Goal: Task Accomplishment & Management: Use online tool/utility

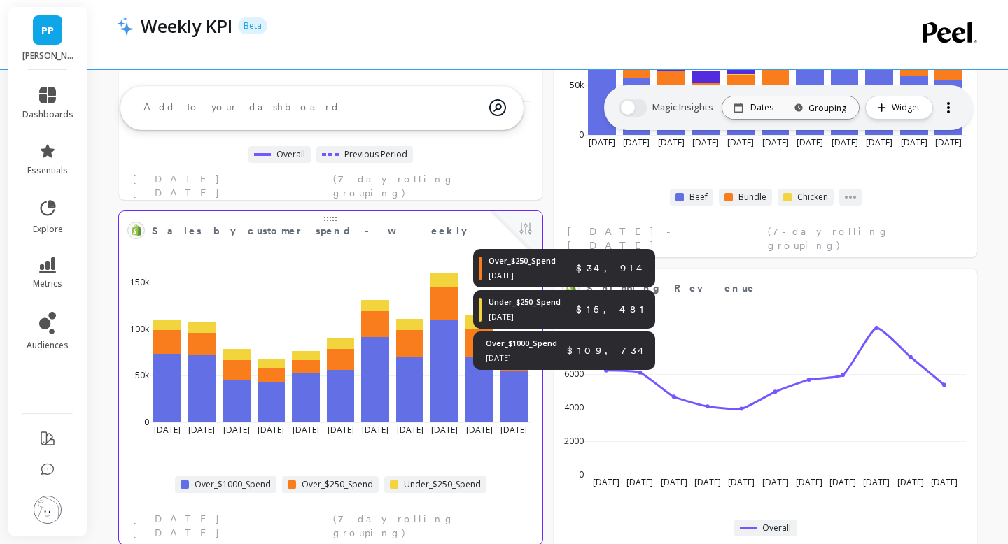
scroll to position [1261, 0]
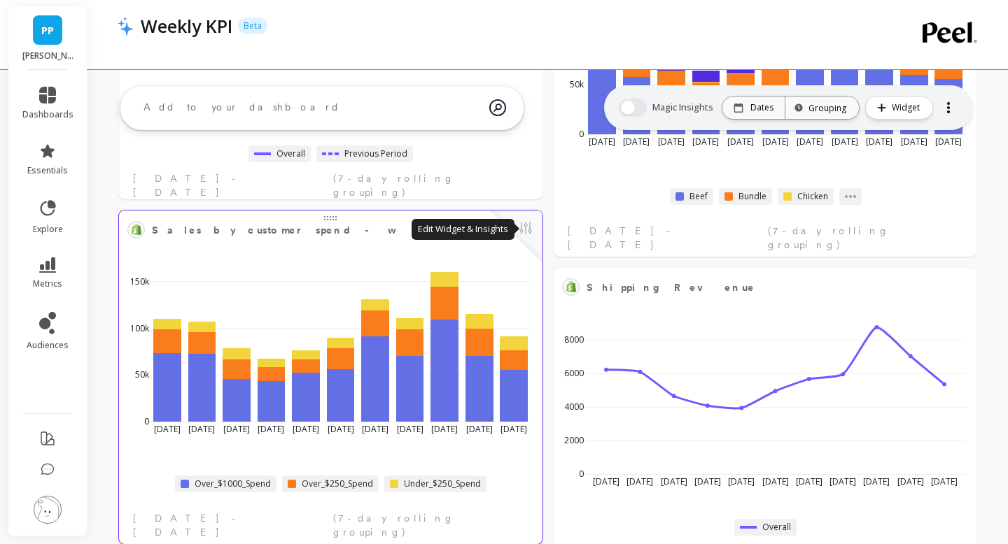
click at [526, 229] on button at bounding box center [525, 230] width 17 height 20
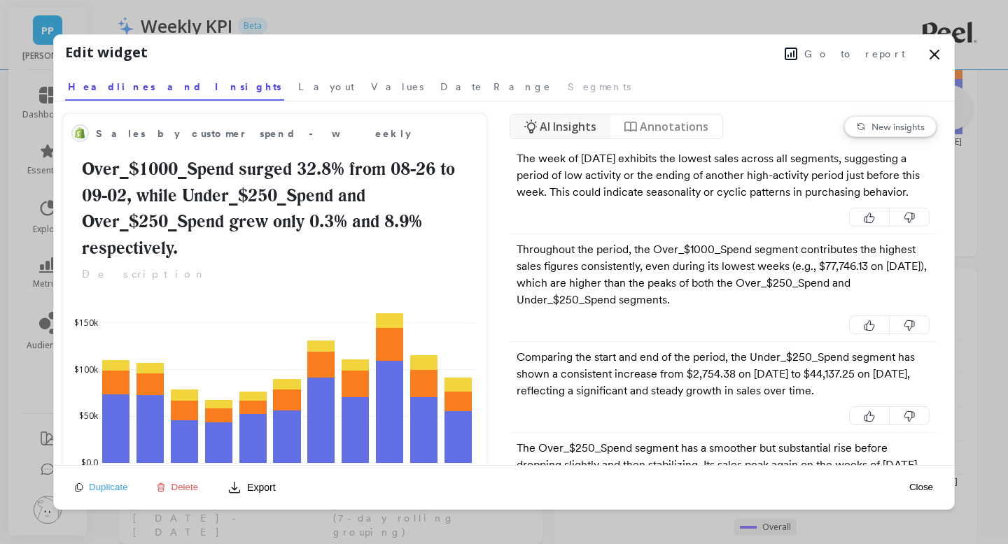
click at [867, 49] on span "Go to report" at bounding box center [854, 54] width 101 height 14
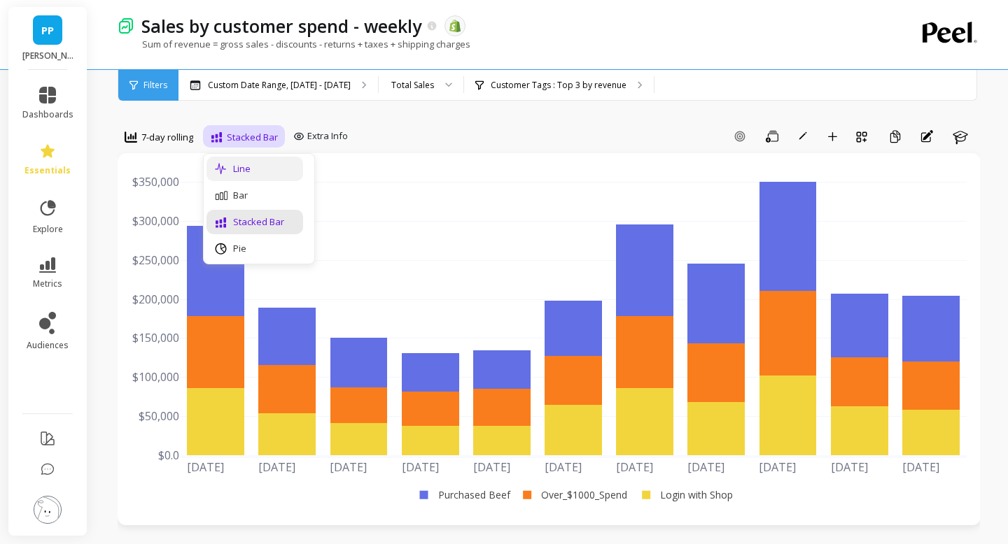
click at [250, 166] on div "Line" at bounding box center [255, 168] width 80 height 13
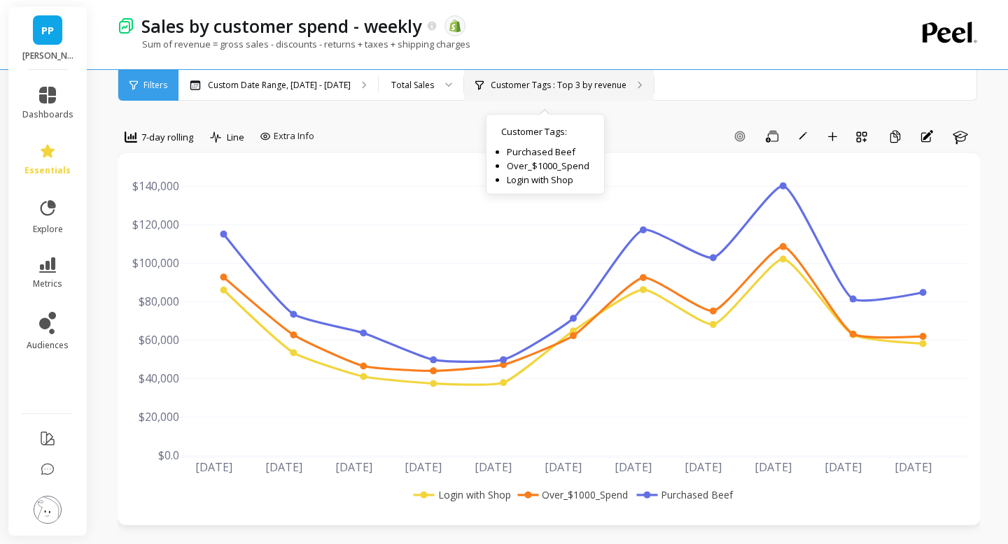
click at [509, 92] on div "Customer Tags : Top 3 by revenue Customer Tags : Purchased Beef Over_$1000_Spen…" at bounding box center [559, 85] width 190 height 31
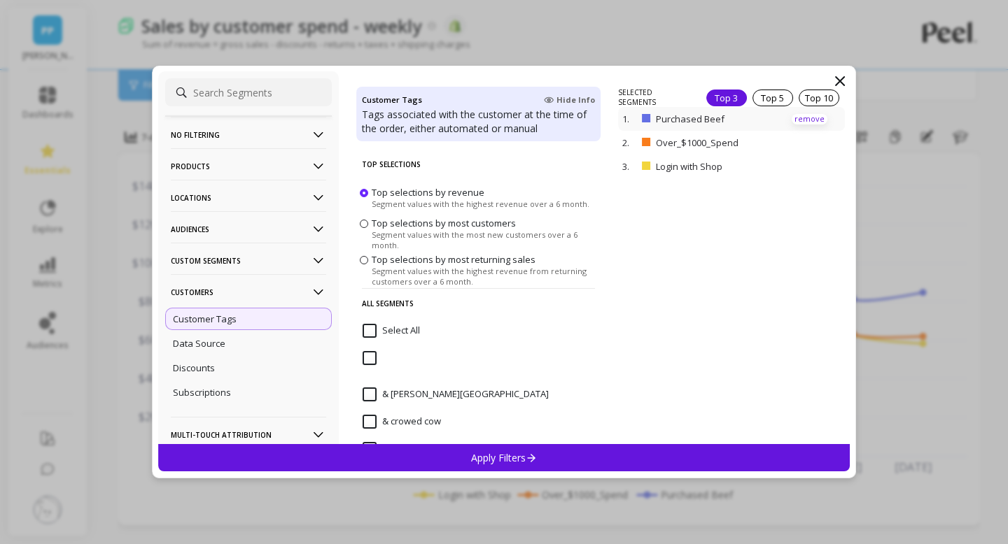
click at [809, 114] on p "remove" at bounding box center [809, 119] width 36 height 10
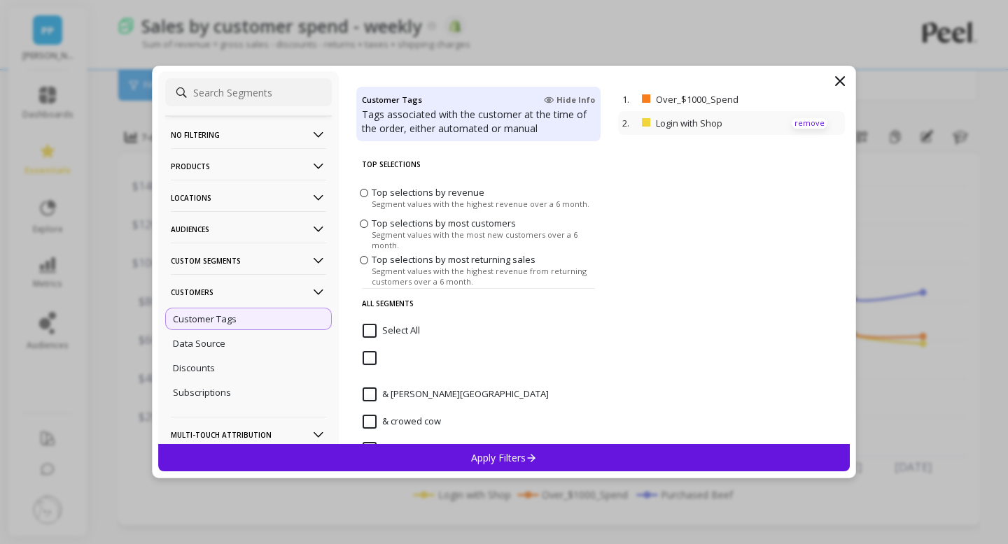
click at [799, 123] on p "remove" at bounding box center [809, 123] width 36 height 10
click at [277, 98] on input at bounding box center [248, 92] width 167 height 28
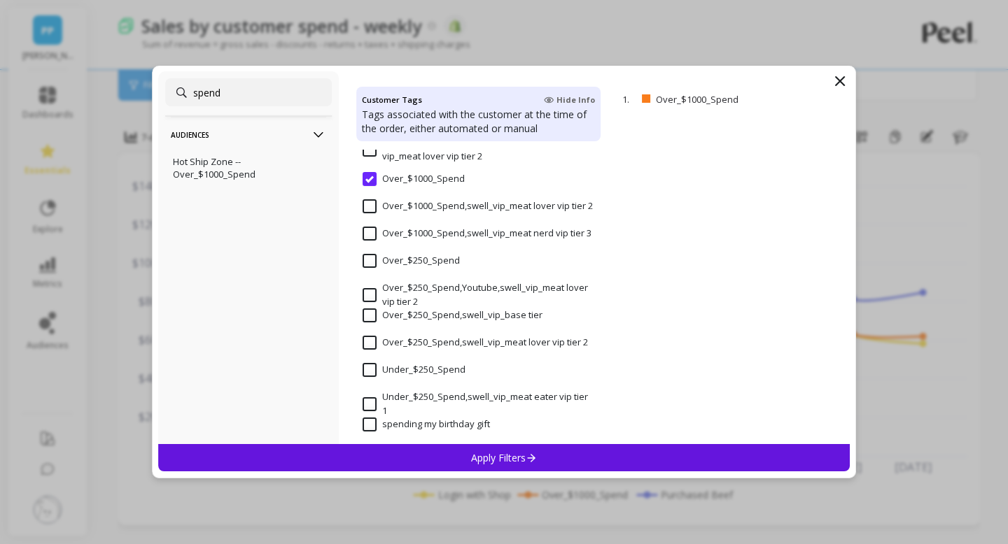
scroll to position [225, 0]
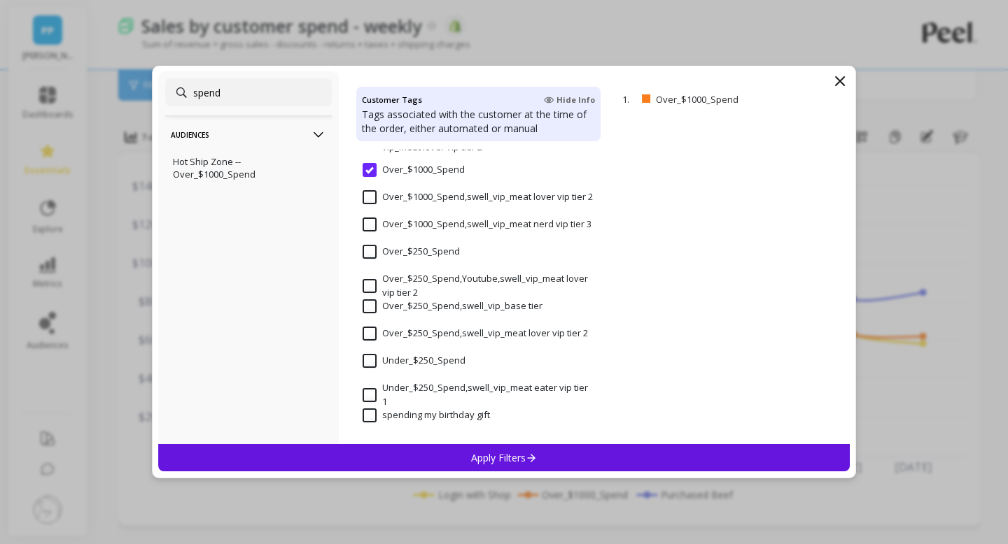
click at [369, 253] on input "Over_$250_Spend" at bounding box center [410, 252] width 97 height 14
click at [367, 254] on input "Over_$250_Spend" at bounding box center [410, 252] width 97 height 14
click at [370, 169] on input "Over_$1000_Spend" at bounding box center [413, 170] width 102 height 14
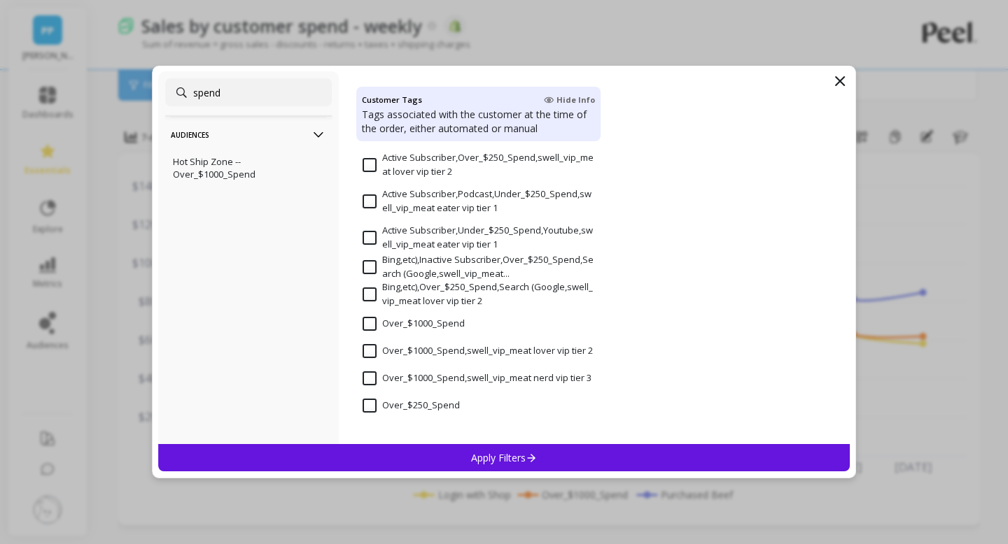
scroll to position [0, 0]
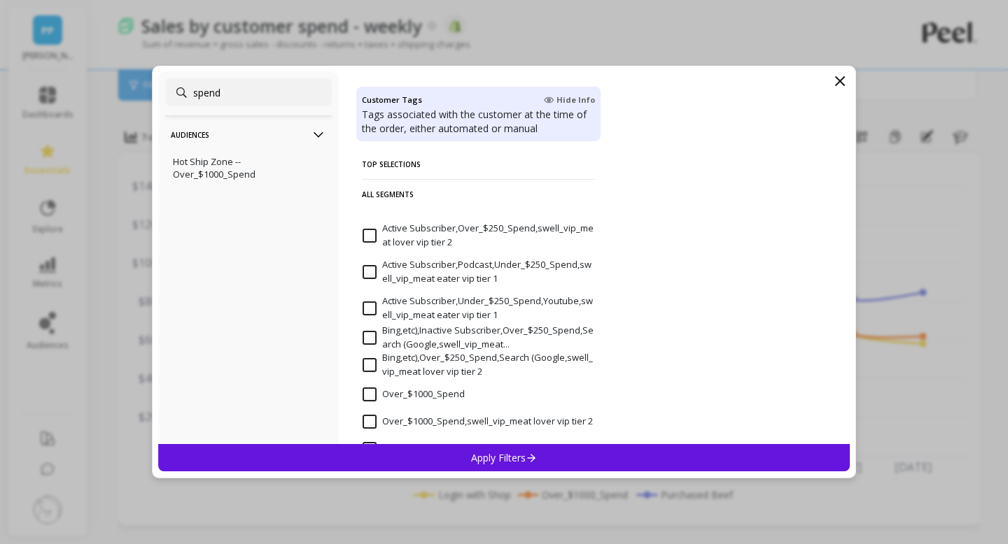
drag, startPoint x: 272, startPoint y: 95, endPoint x: 185, endPoint y: 90, distance: 86.9
click at [185, 90] on input "spend" at bounding box center [248, 92] width 167 height 28
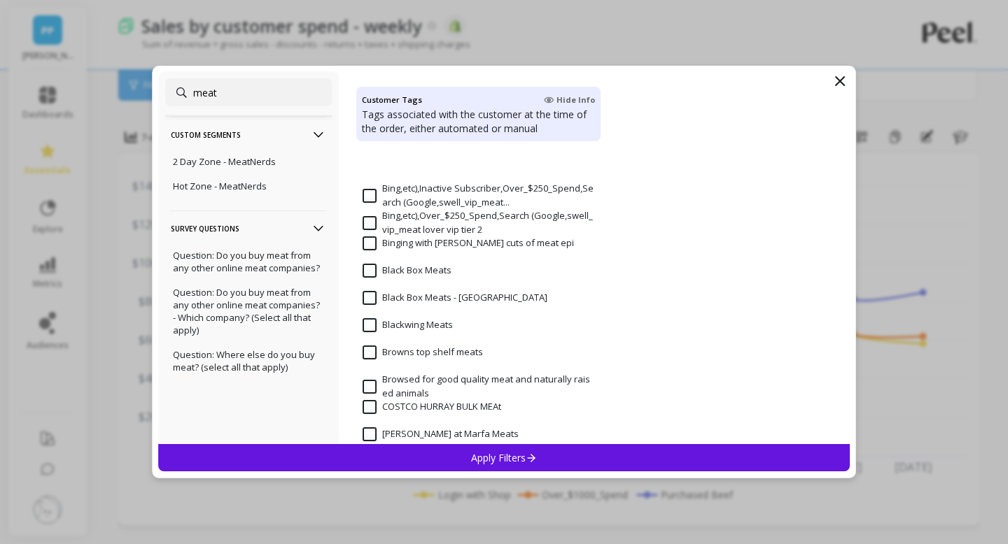
scroll to position [607, 0]
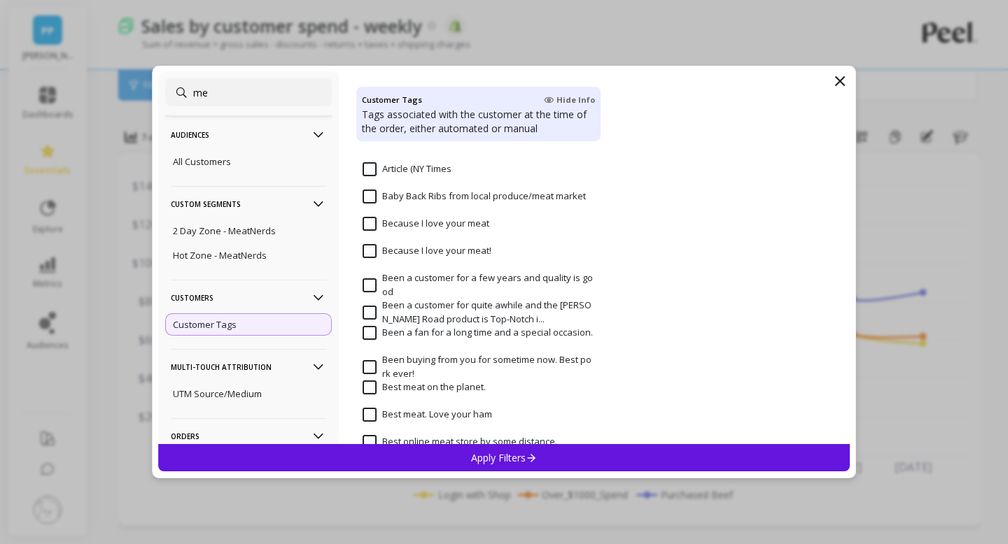
type input "m"
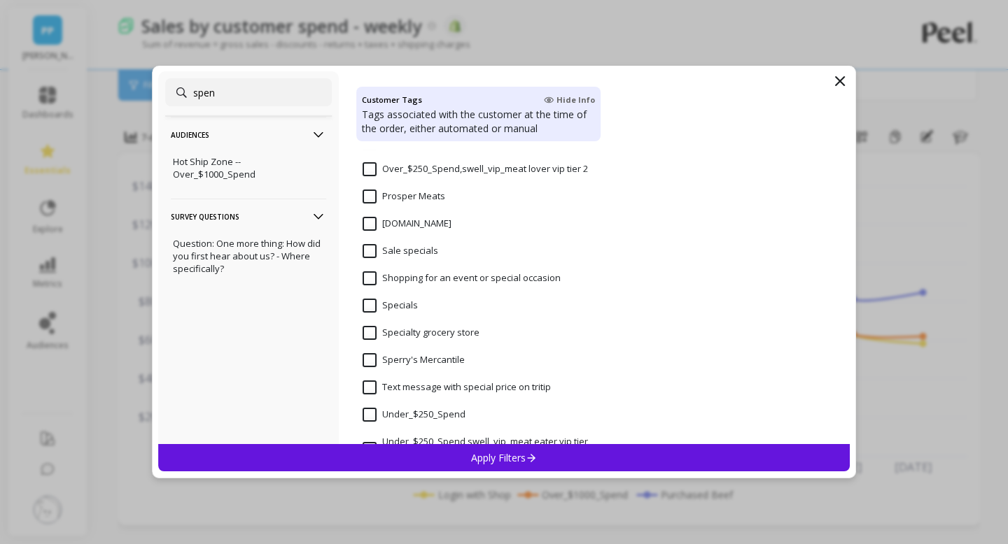
type input "spend"
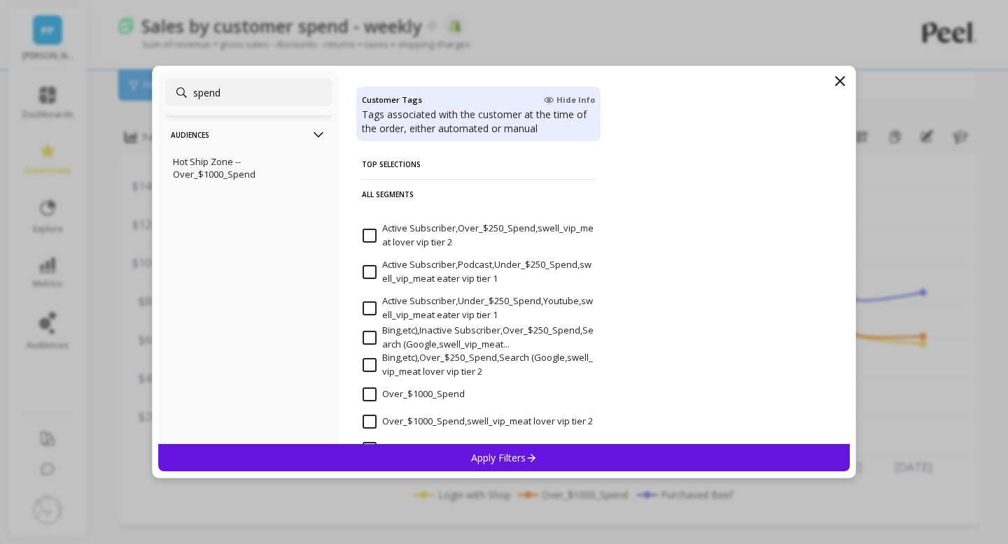
scroll to position [225, 0]
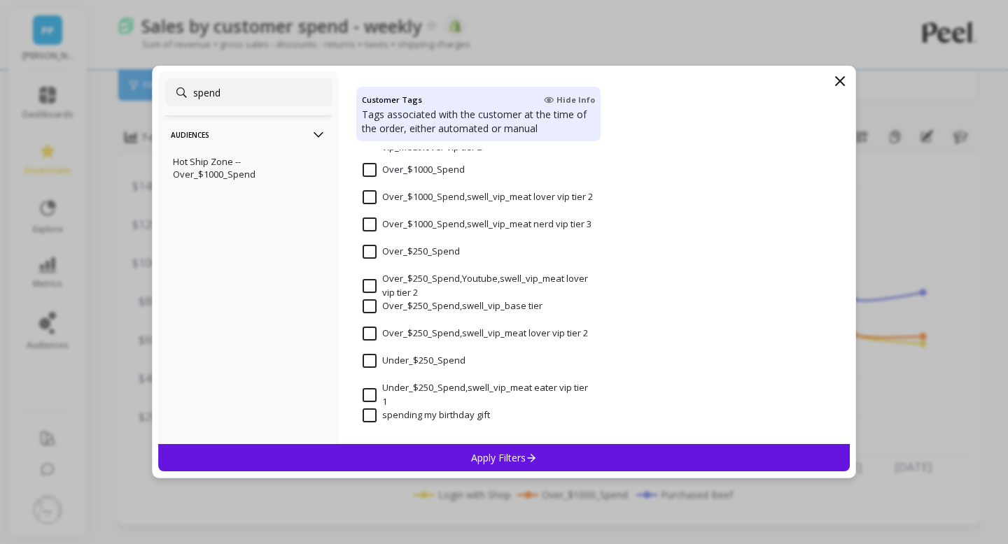
click at [367, 253] on input "Over_$250_Spend" at bounding box center [410, 252] width 97 height 14
click at [369, 171] on input "Over_$1000_Spend" at bounding box center [413, 170] width 102 height 14
click at [373, 362] on input "Under_$250_Spend" at bounding box center [413, 361] width 103 height 14
click at [471, 462] on p "Apply Filters" at bounding box center [504, 457] width 66 height 13
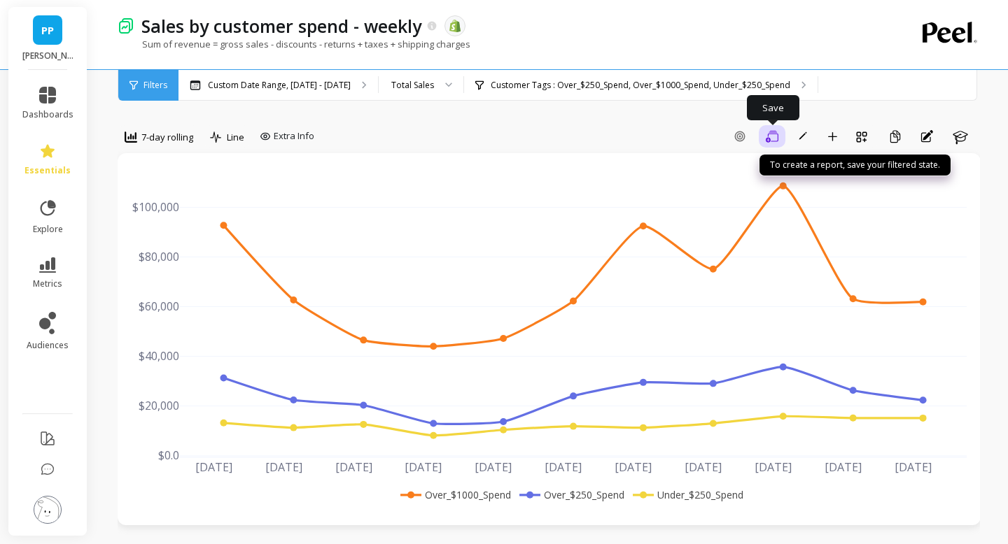
click at [773, 137] on icon "button" at bounding box center [772, 136] width 13 height 13
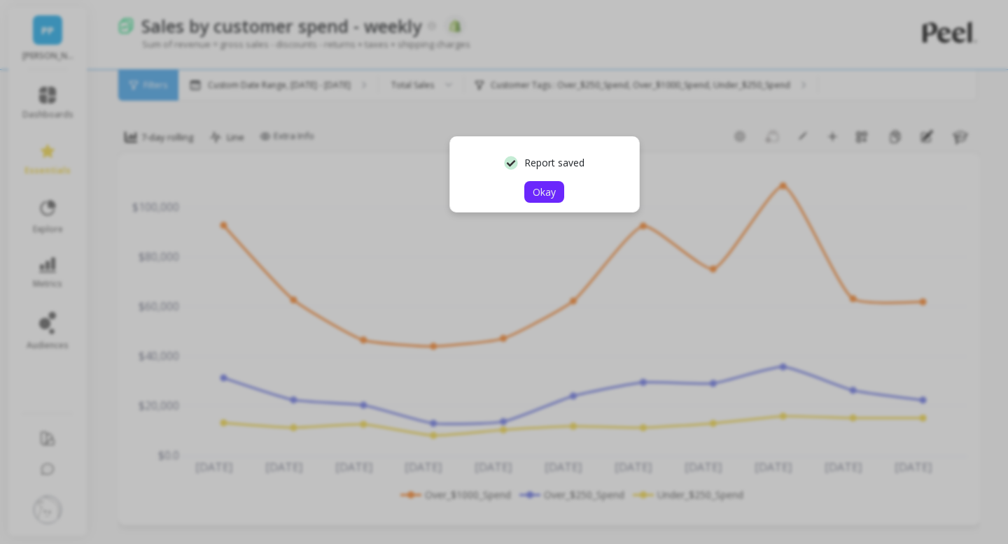
click at [535, 186] on span "Okay" at bounding box center [544, 191] width 23 height 13
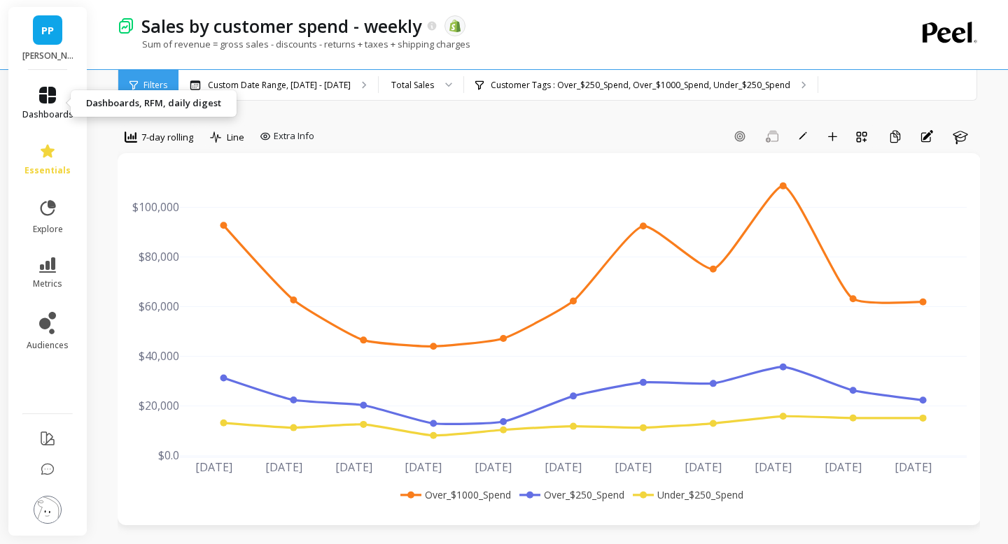
click at [52, 102] on icon at bounding box center [47, 95] width 17 height 17
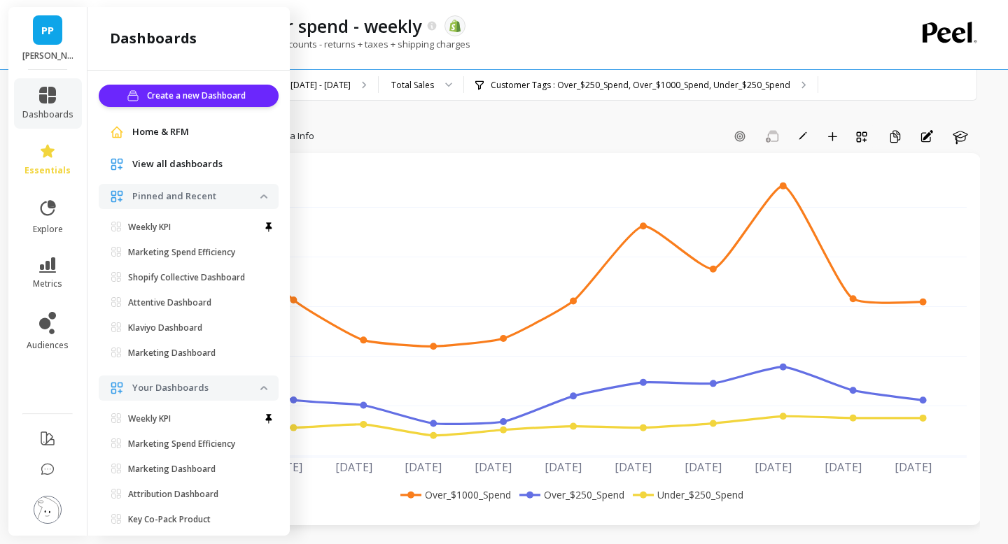
scroll to position [31, 0]
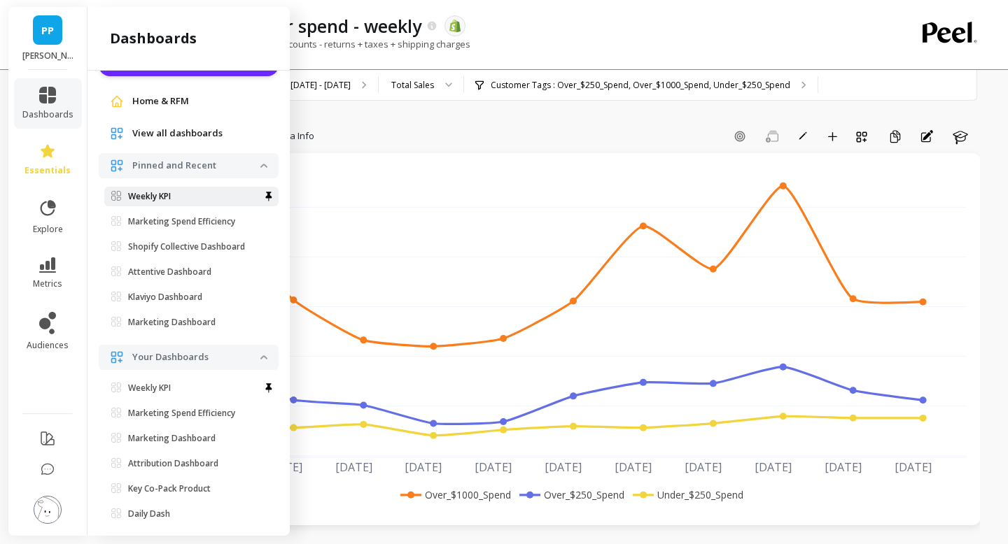
click at [136, 199] on p "Weekly KPI" at bounding box center [149, 196] width 43 height 11
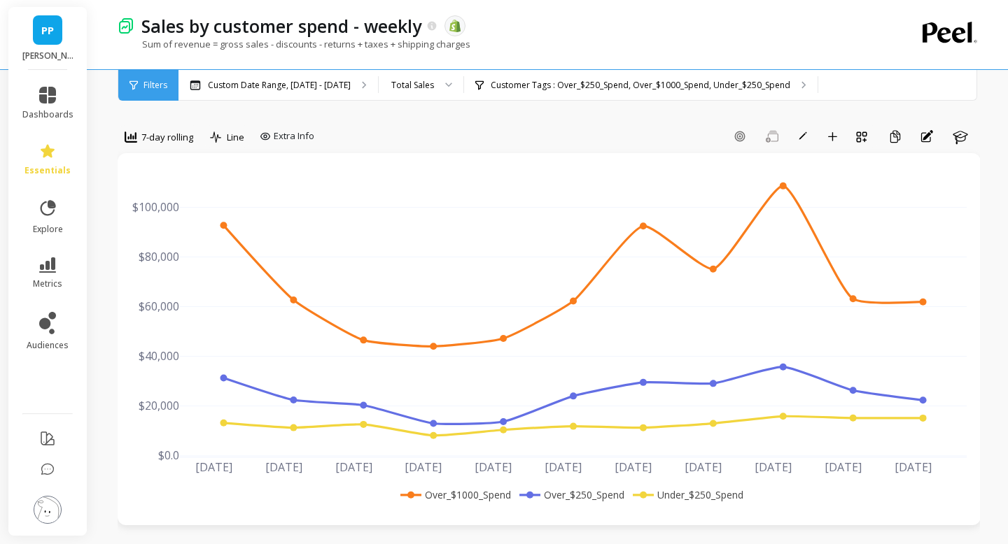
scroll to position [0, 0]
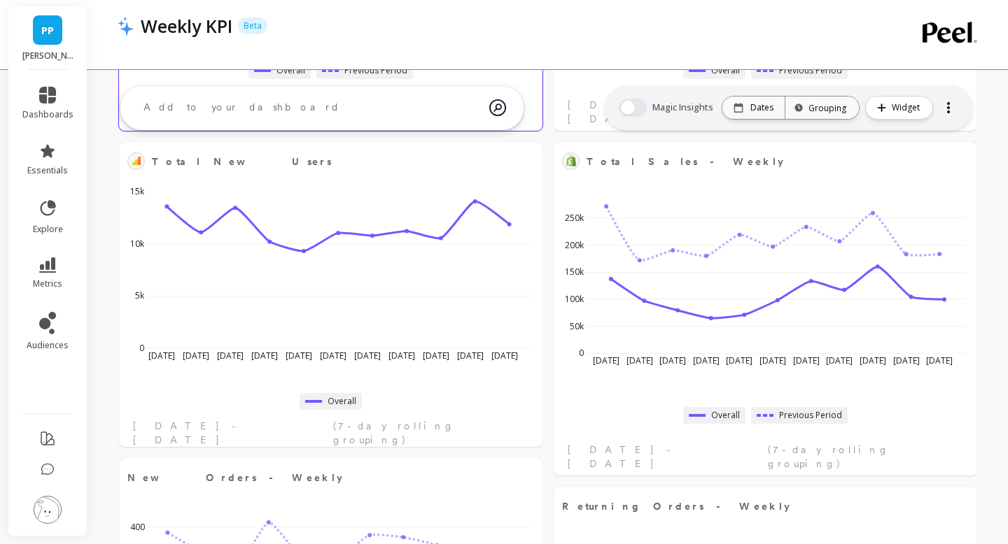
scroll to position [335, 0]
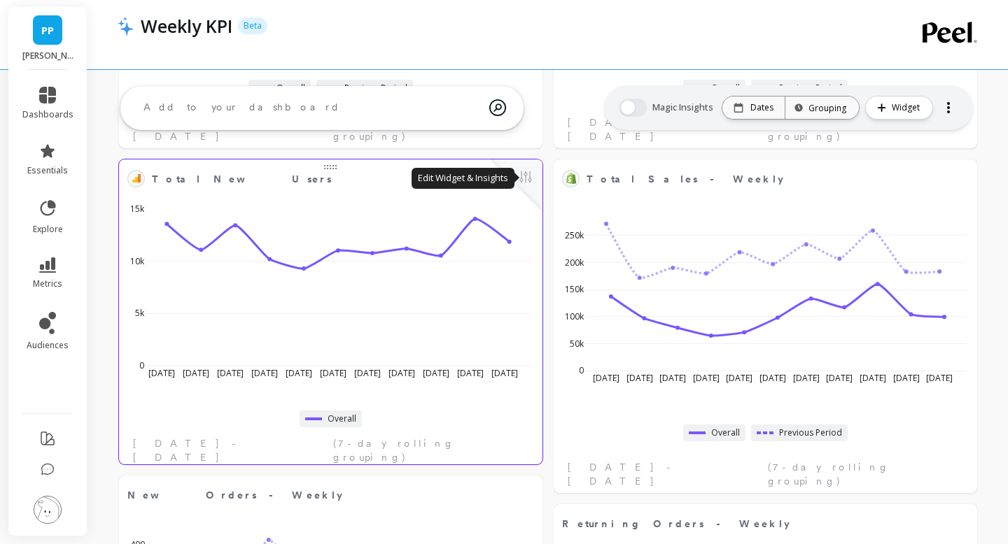
click at [530, 179] on button at bounding box center [525, 179] width 17 height 20
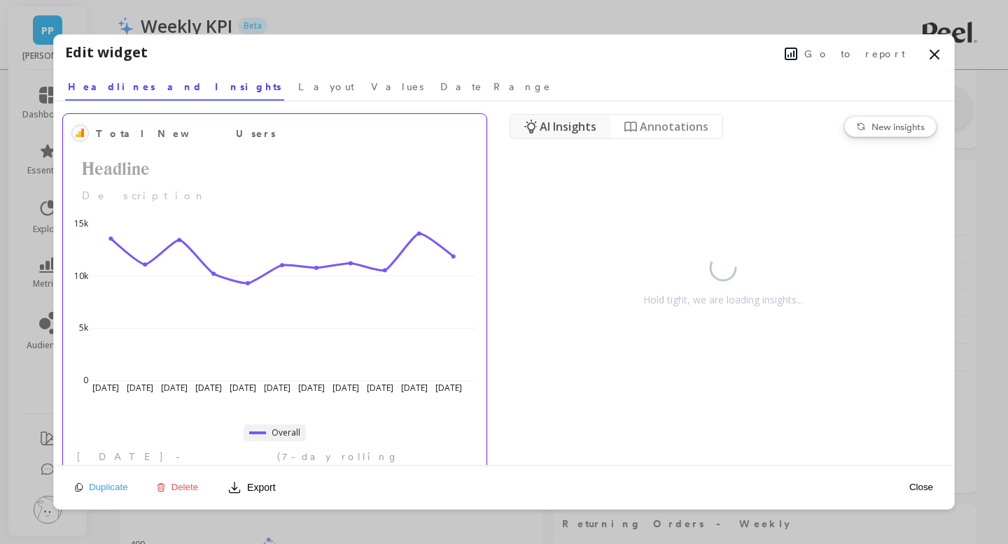
scroll to position [8, 0]
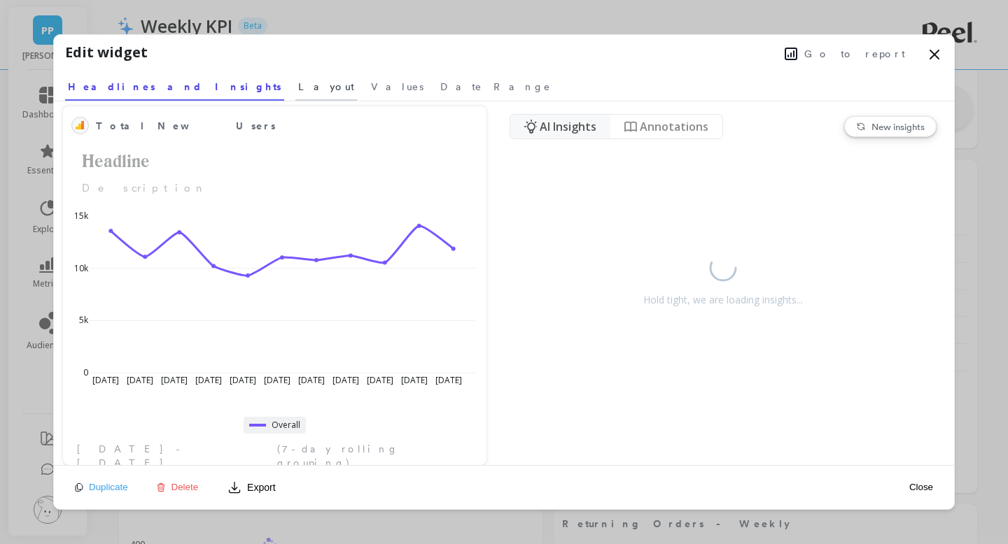
click at [298, 88] on span "Layout" at bounding box center [326, 87] width 56 height 14
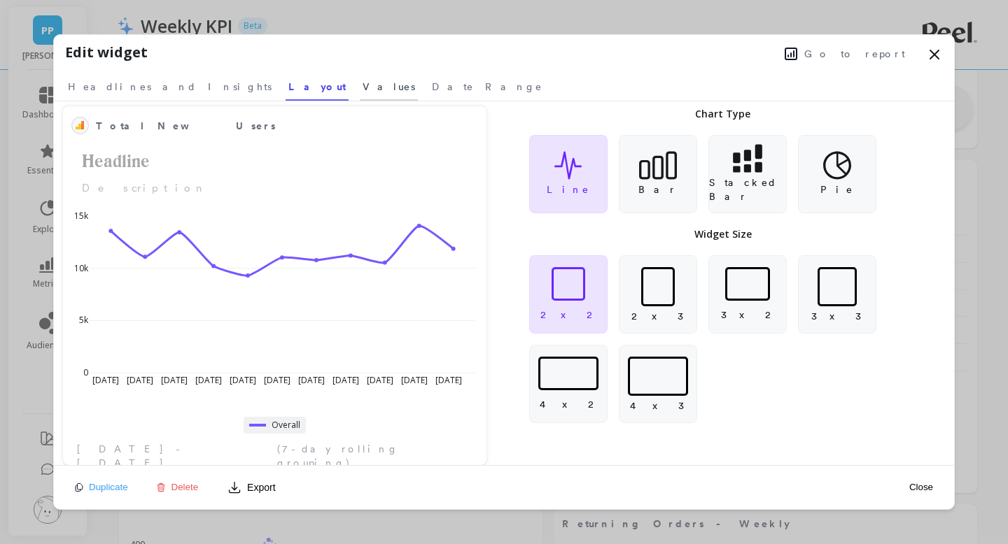
click at [362, 85] on span "Values" at bounding box center [388, 87] width 52 height 14
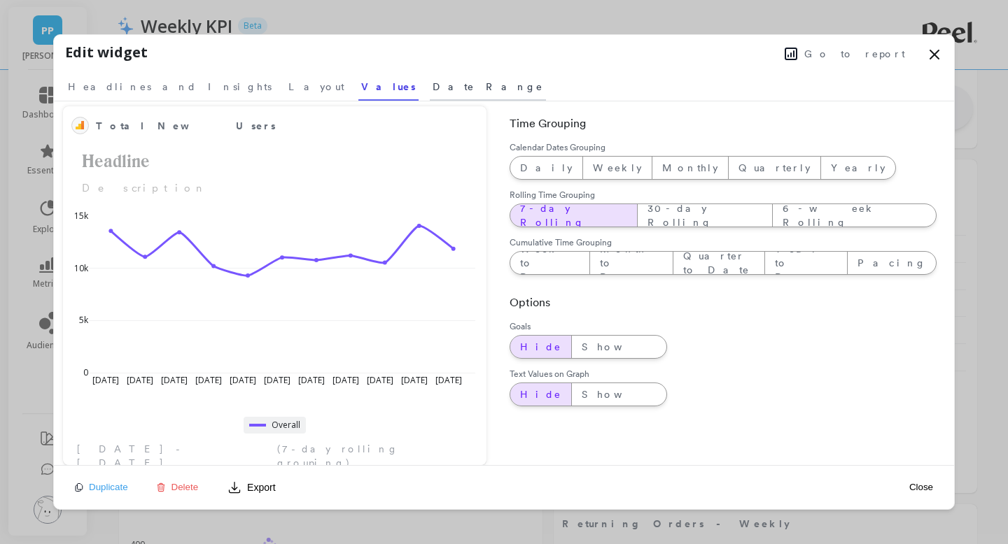
click at [432, 86] on span "Date Range" at bounding box center [487, 87] width 111 height 14
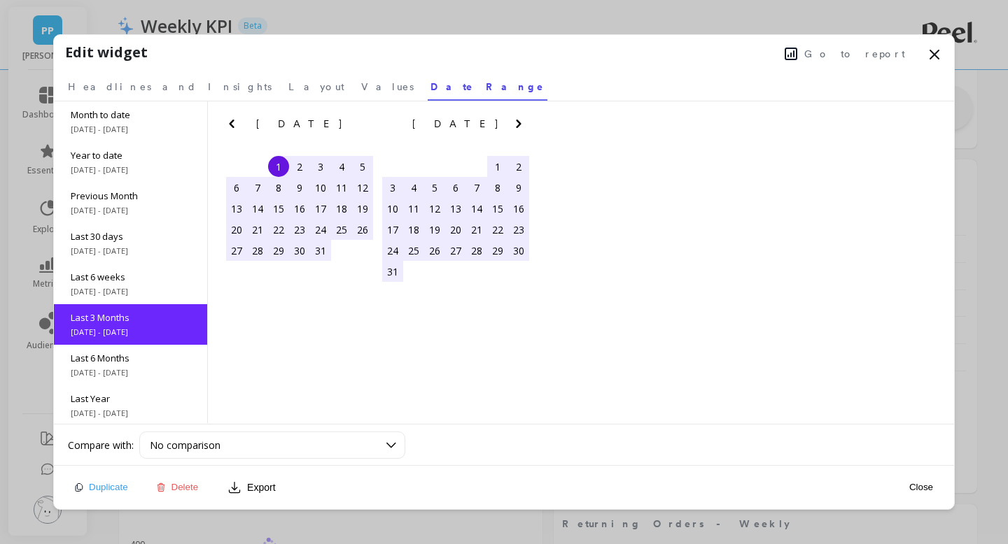
scroll to position [62, 0]
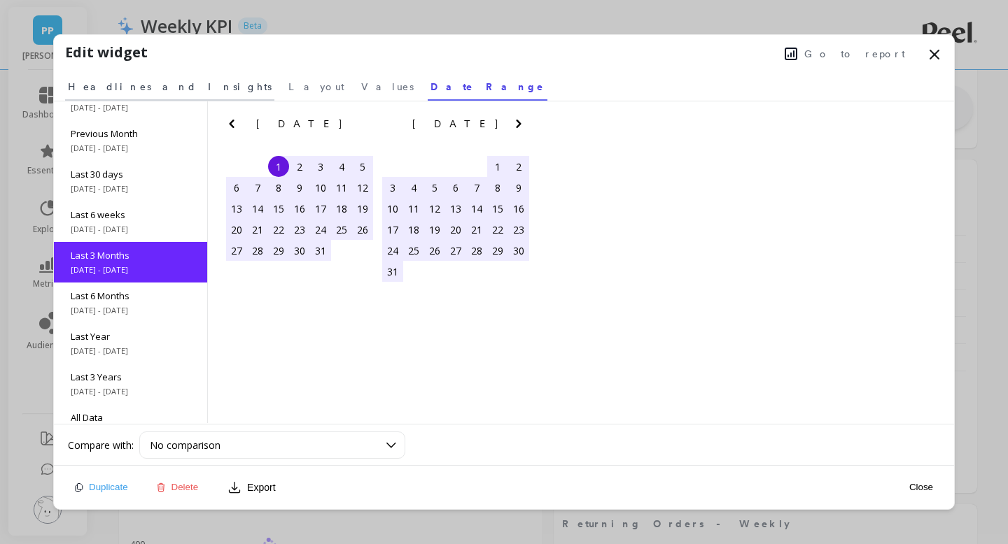
click at [143, 89] on span "Headlines and Insights" at bounding box center [170, 87] width 204 height 14
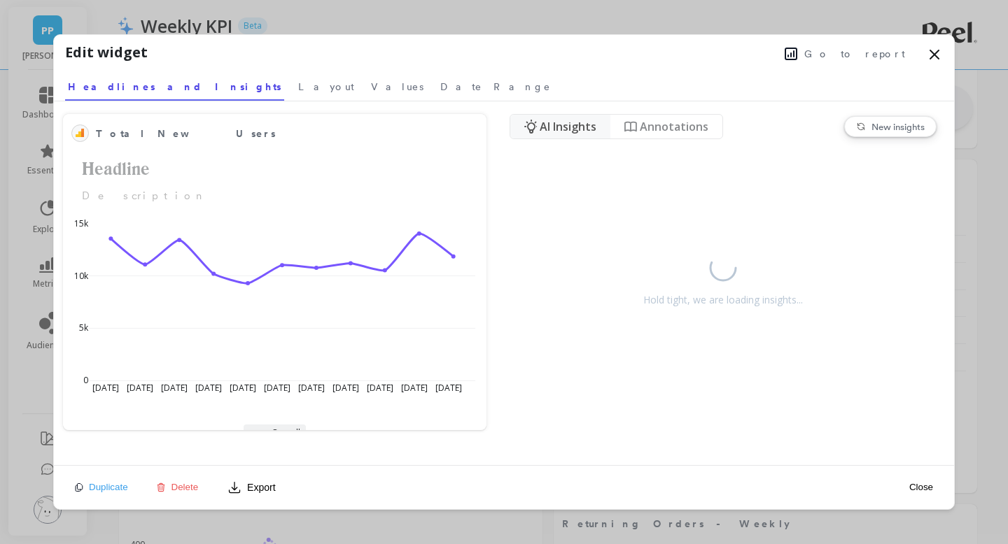
click at [860, 56] on span "Go to report" at bounding box center [854, 54] width 101 height 14
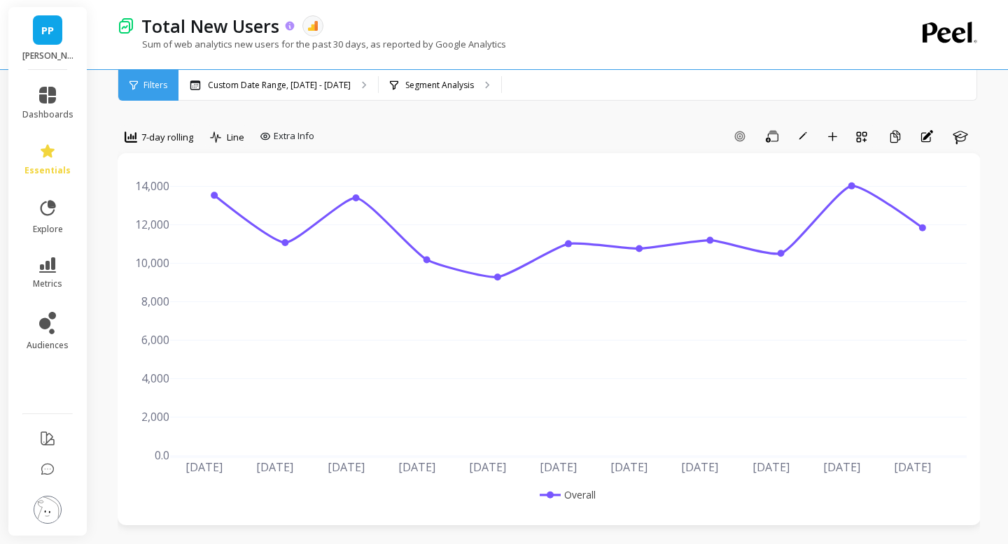
click at [266, 30] on p "Total New Users" at bounding box center [210, 26] width 138 height 24
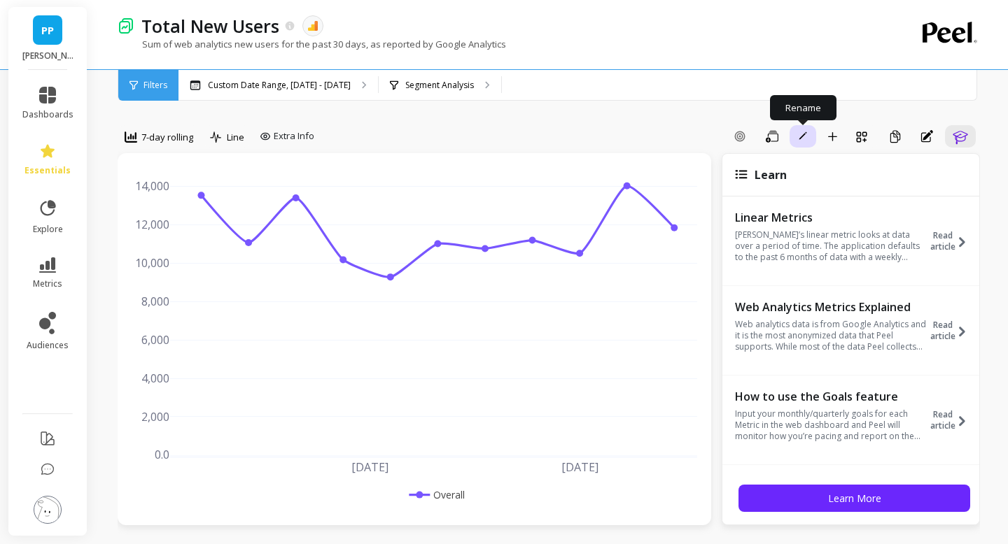
click at [803, 141] on span "button" at bounding box center [802, 136] width 13 height 13
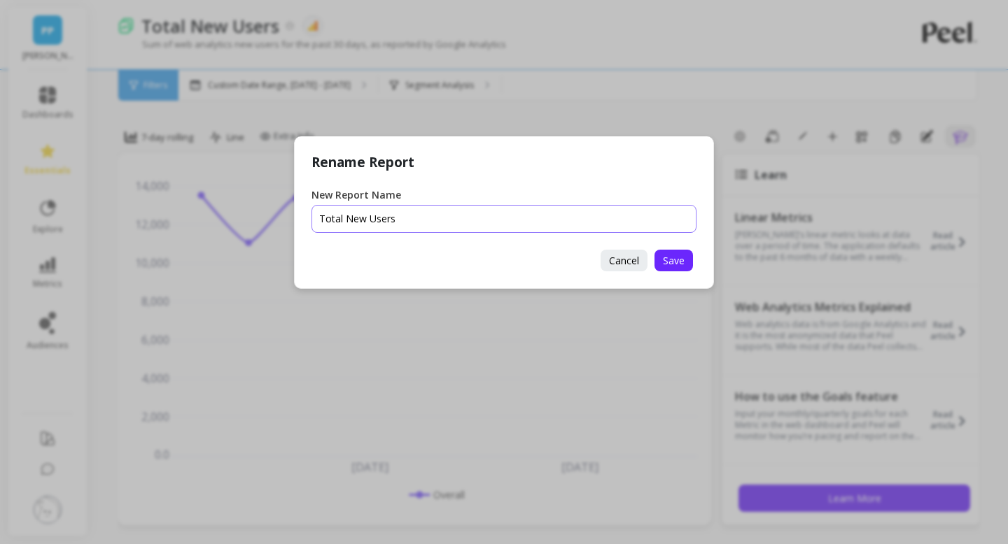
click at [435, 223] on input "New Report Name" at bounding box center [503, 219] width 385 height 28
type input "Total New User Sessions"
click at [675, 263] on span "Save" at bounding box center [674, 260] width 22 height 13
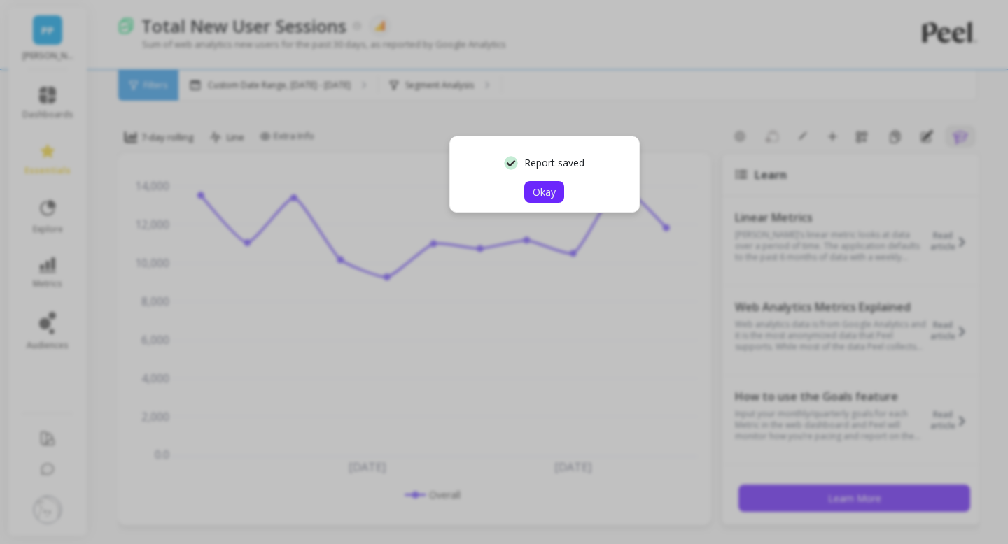
click at [547, 187] on span "Okay" at bounding box center [544, 191] width 23 height 13
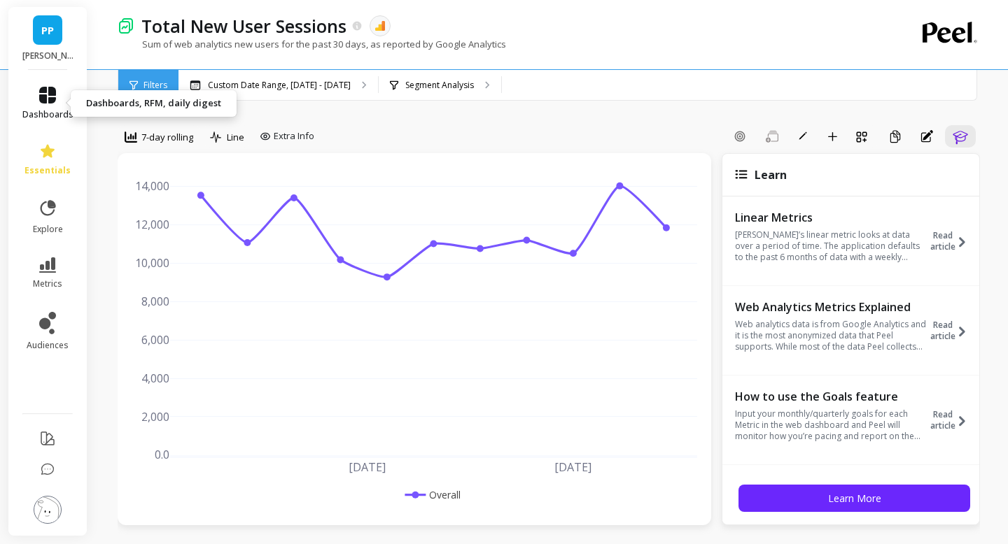
click at [46, 99] on icon at bounding box center [47, 95] width 17 height 17
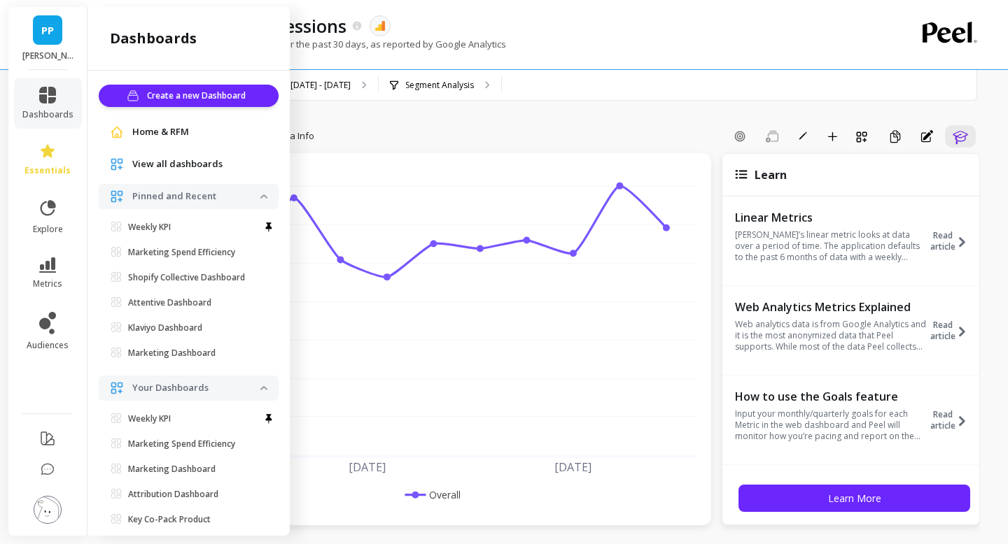
scroll to position [31, 0]
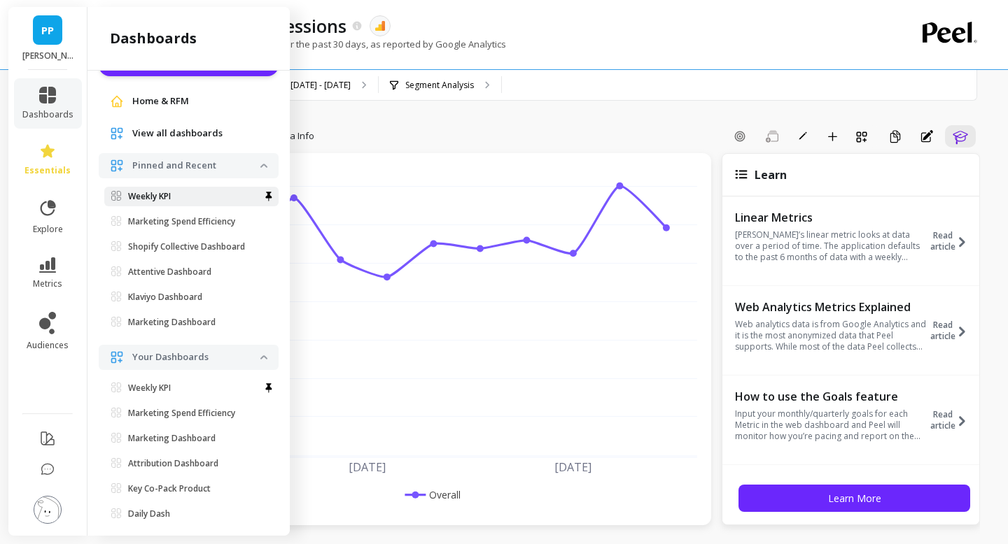
click at [148, 190] on link "Weekly KPI" at bounding box center [191, 197] width 174 height 20
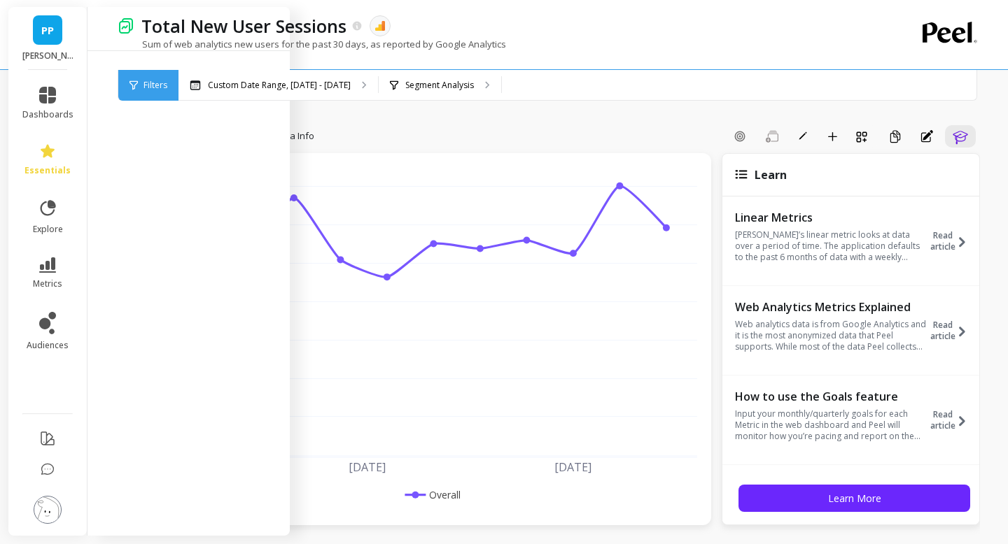
scroll to position [0, 0]
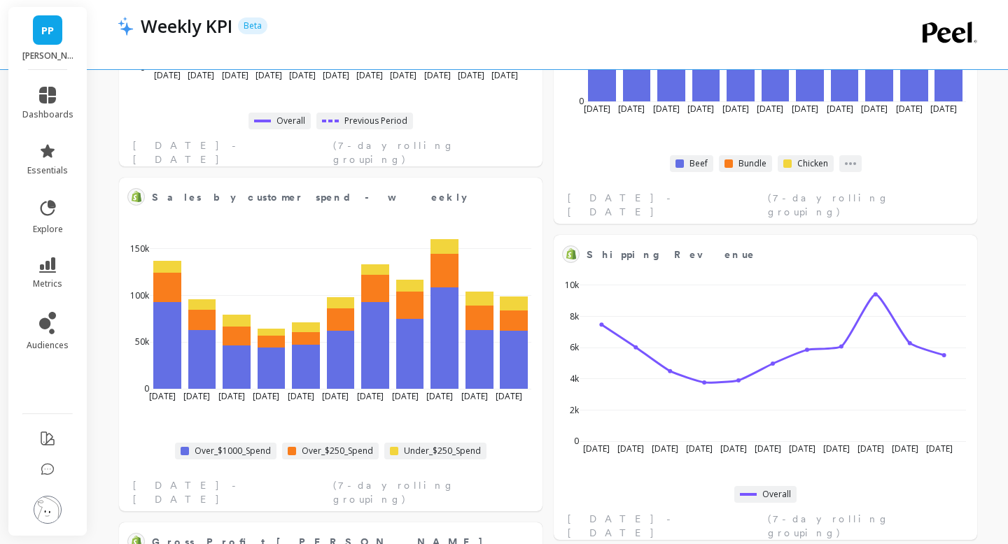
scroll to position [1329, 0]
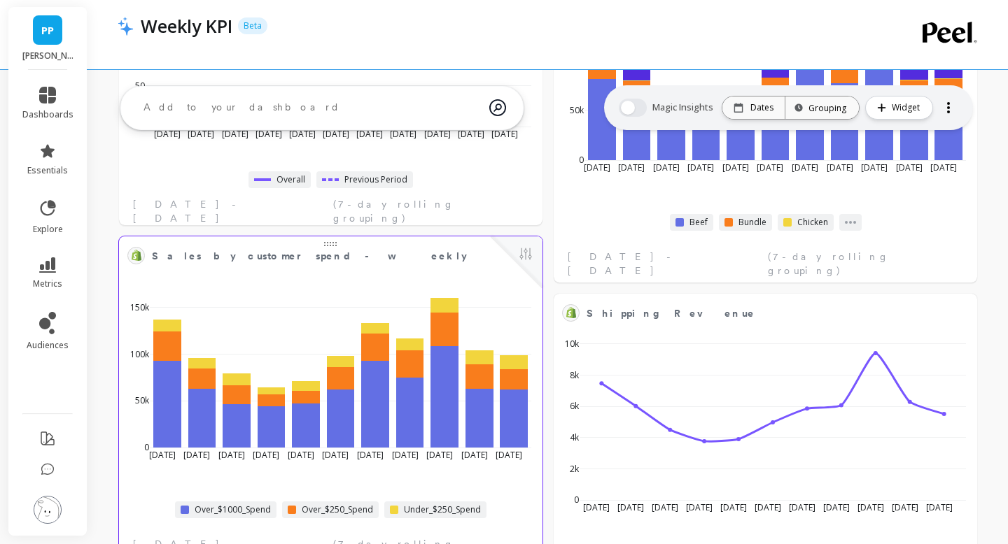
scroll to position [1296, 0]
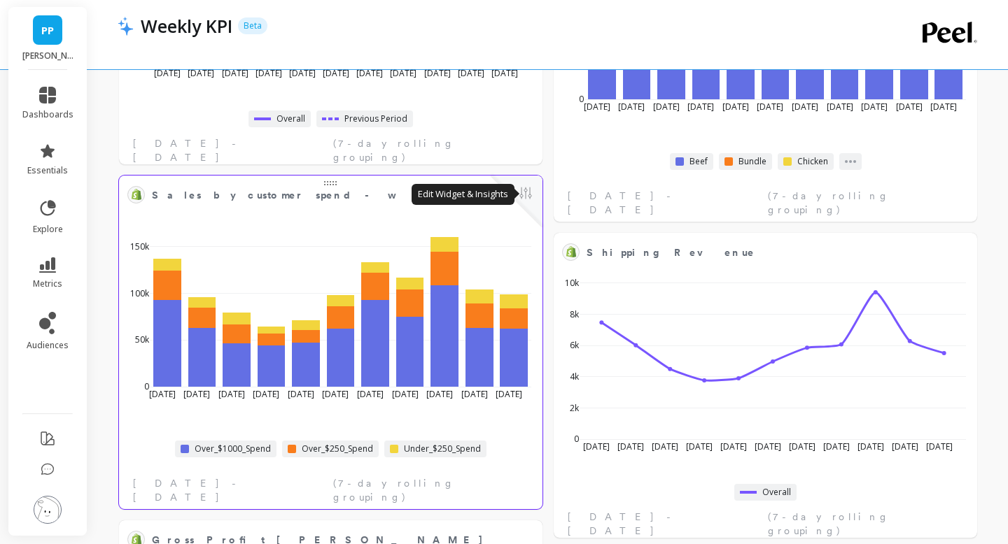
click at [528, 190] on button at bounding box center [525, 195] width 17 height 20
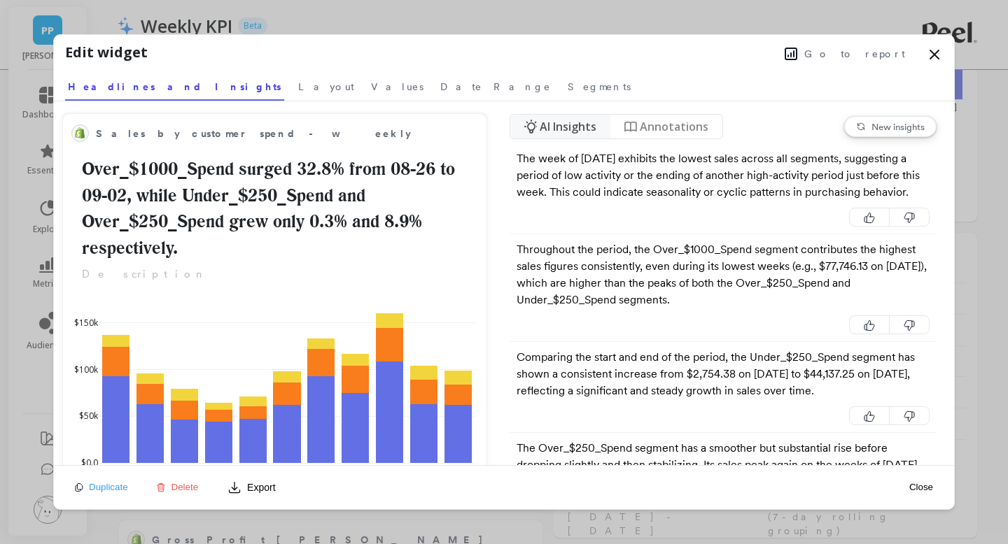
click at [877, 57] on span "Go to report" at bounding box center [854, 54] width 101 height 14
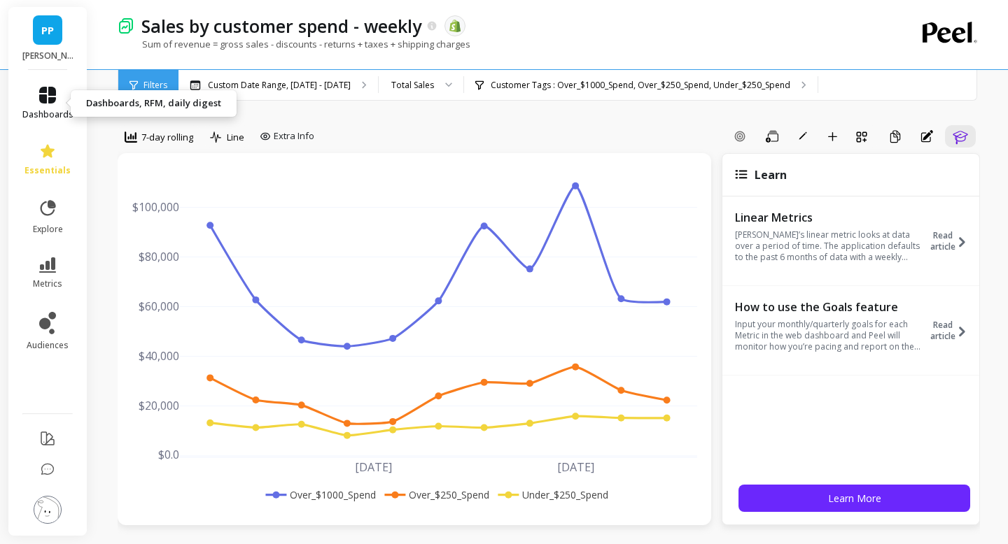
click at [53, 101] on icon at bounding box center [47, 95] width 17 height 17
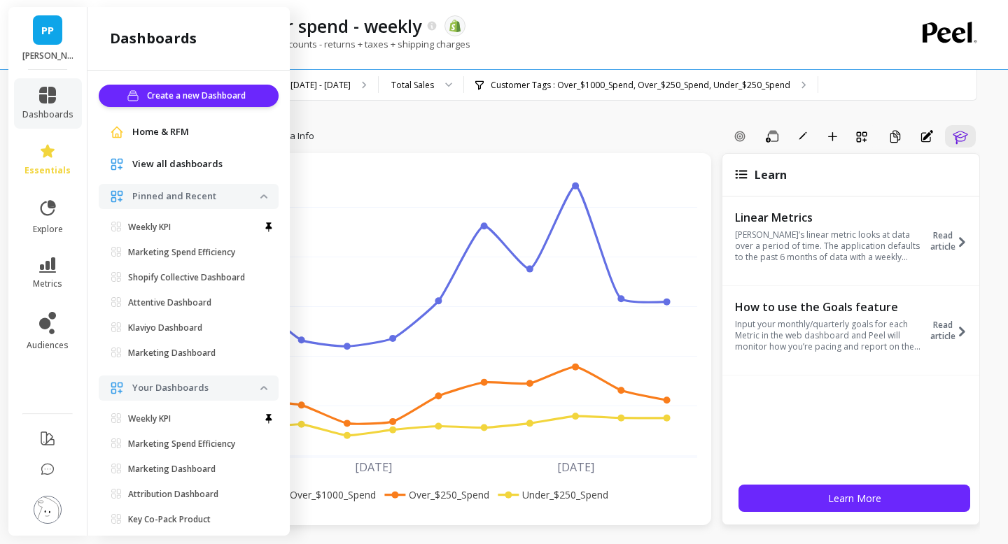
scroll to position [31, 0]
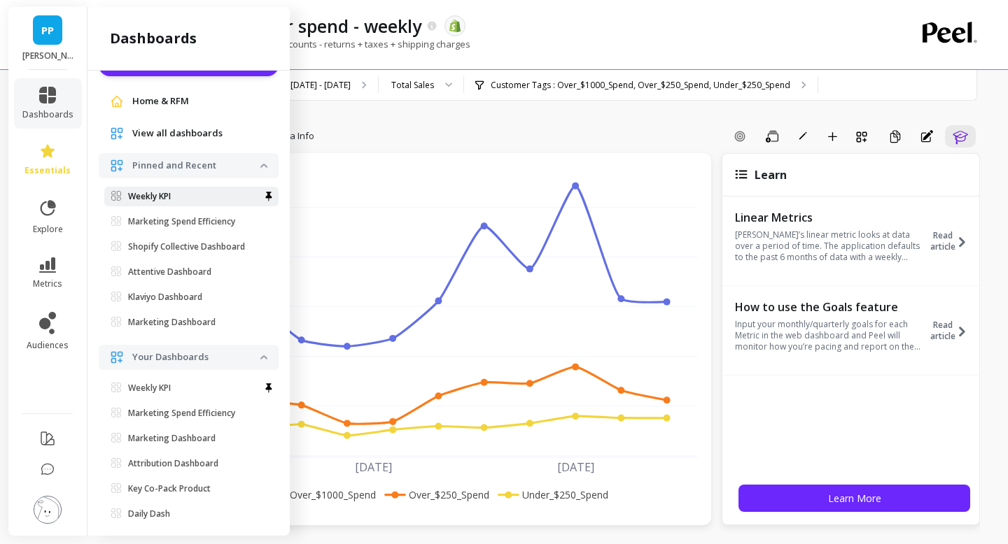
click at [169, 193] on p "Weekly KPI" at bounding box center [149, 196] width 43 height 11
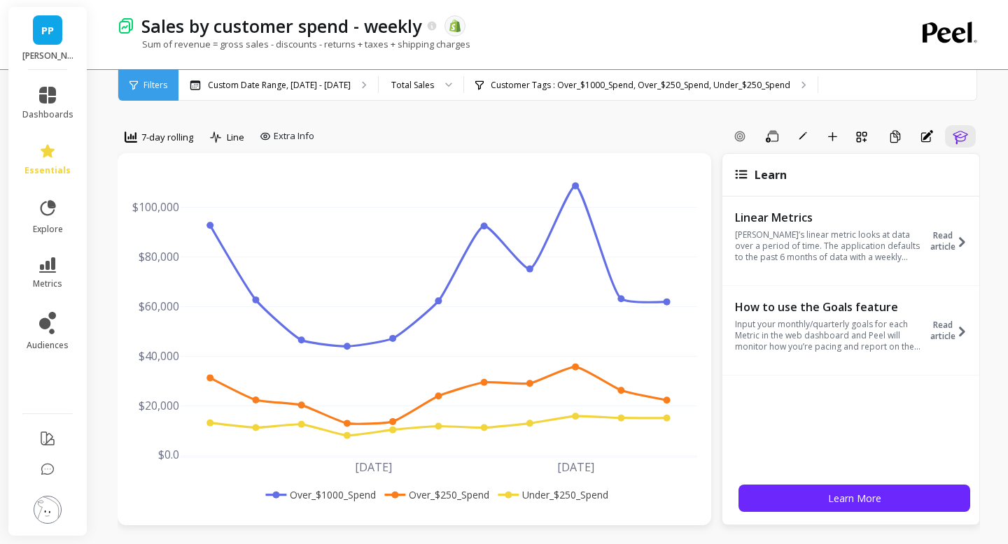
scroll to position [0, 0]
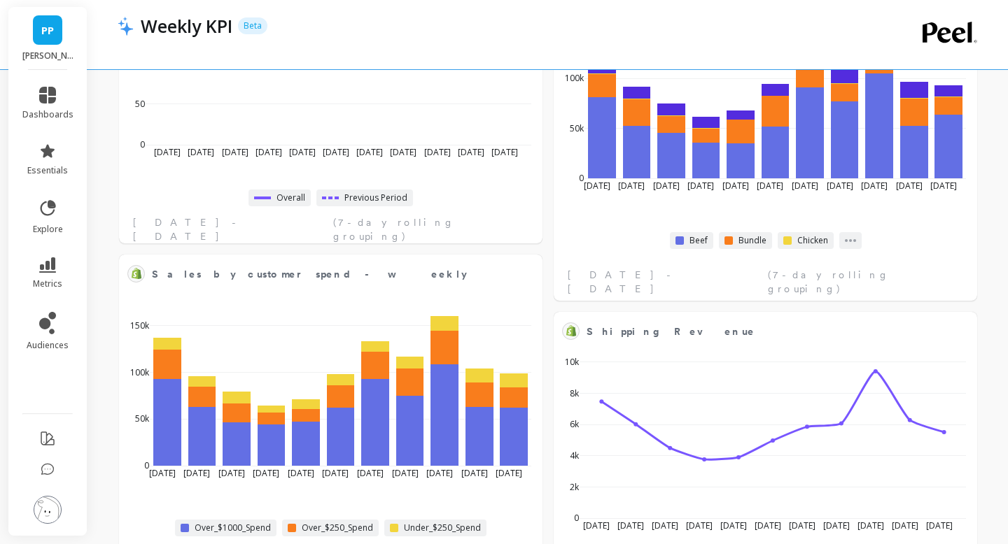
scroll to position [1230, 0]
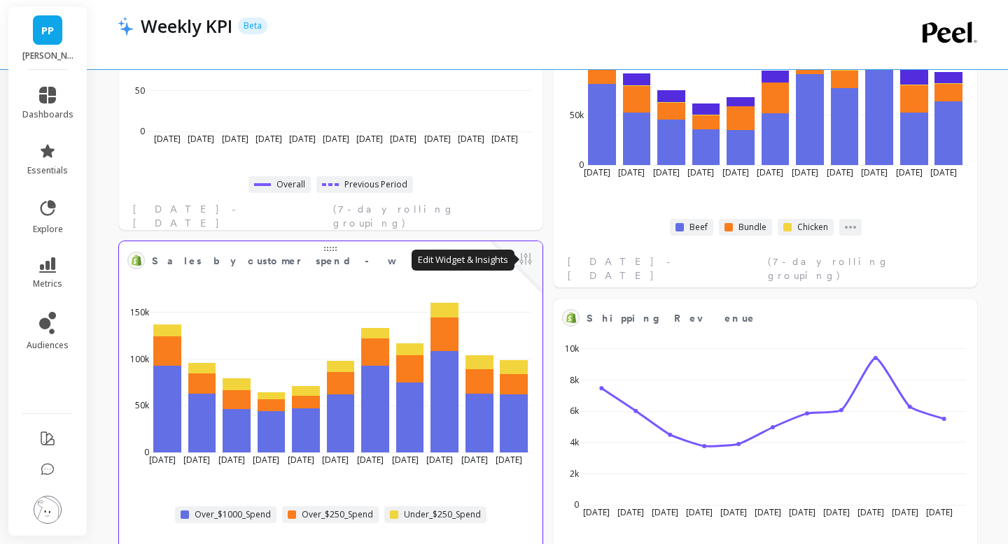
click at [527, 258] on button at bounding box center [525, 261] width 17 height 20
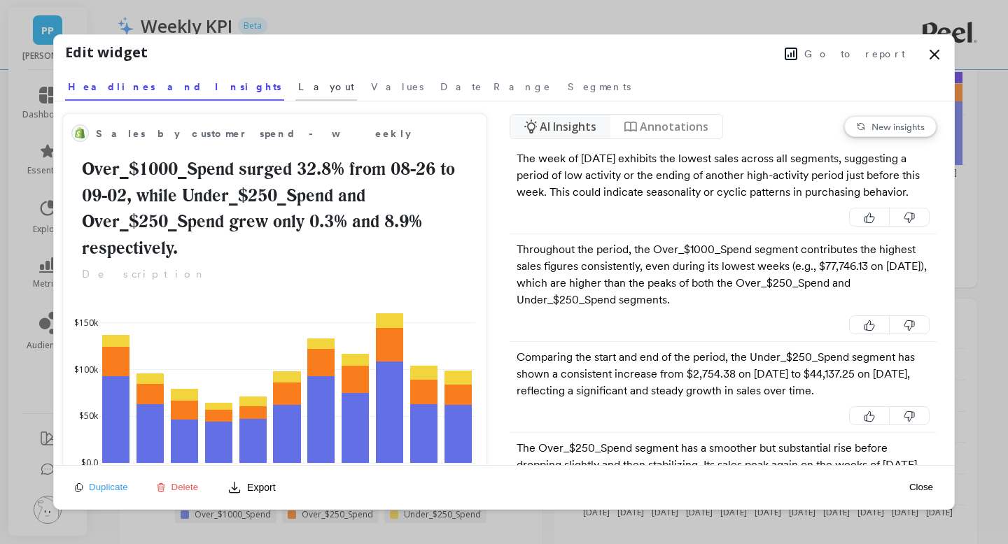
click at [298, 84] on span "Layout" at bounding box center [326, 87] width 56 height 14
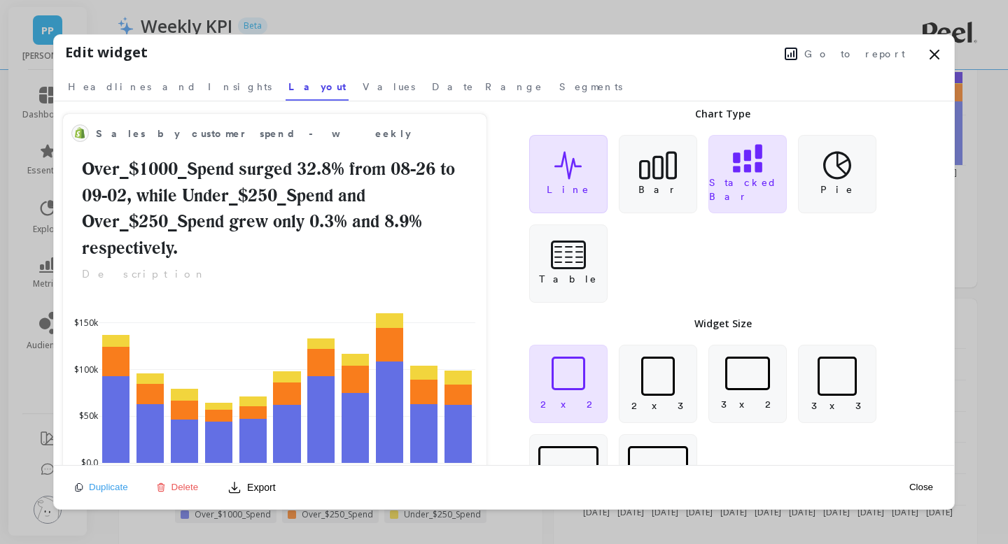
click at [581, 209] on div "Line" at bounding box center [568, 174] width 78 height 78
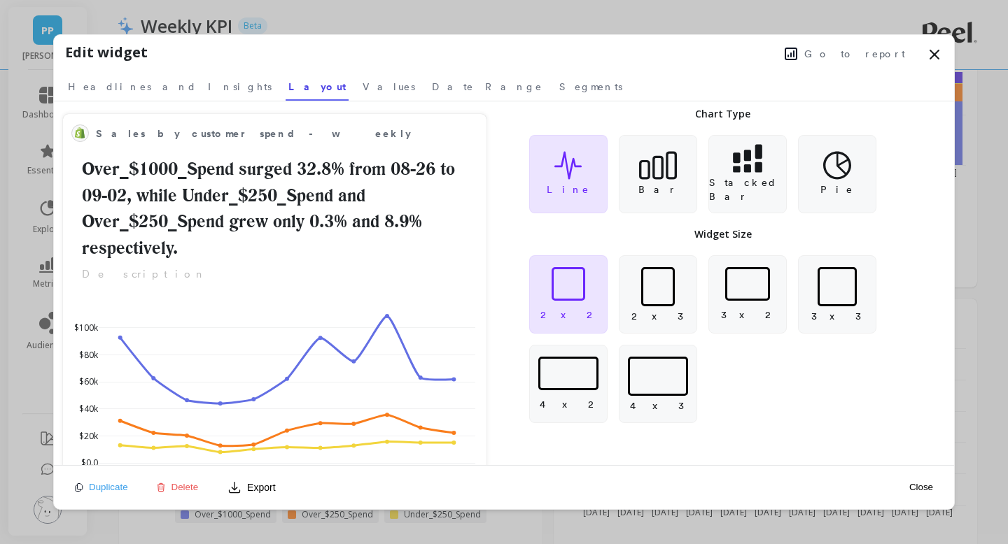
click at [915, 484] on button "Close" at bounding box center [921, 487] width 32 height 12
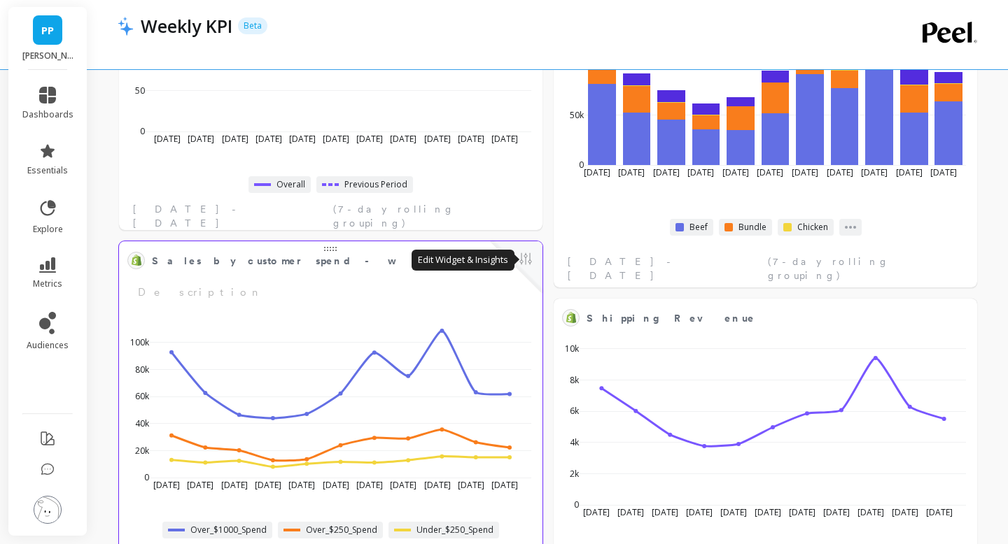
click at [526, 262] on button at bounding box center [525, 261] width 17 height 20
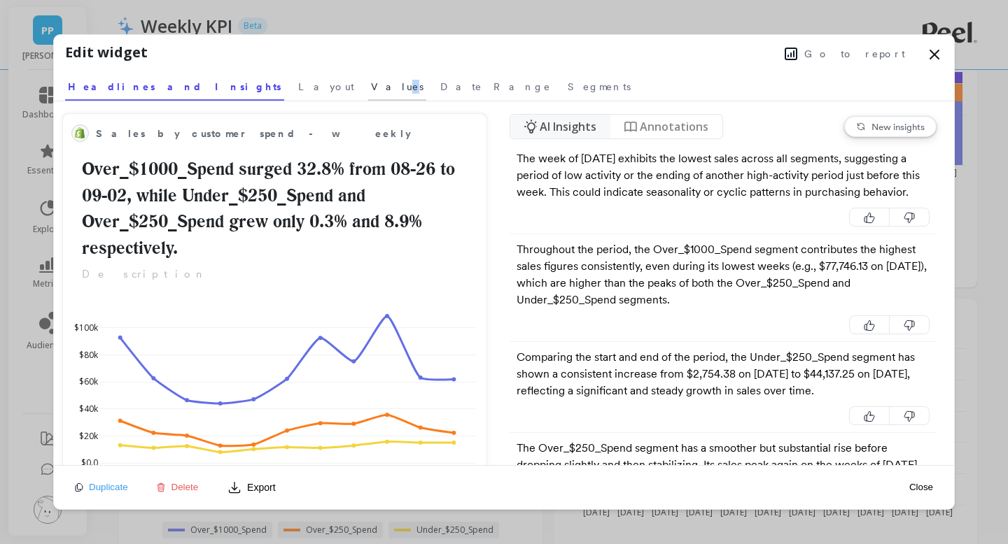
click at [371, 90] on span "Values" at bounding box center [397, 87] width 52 height 14
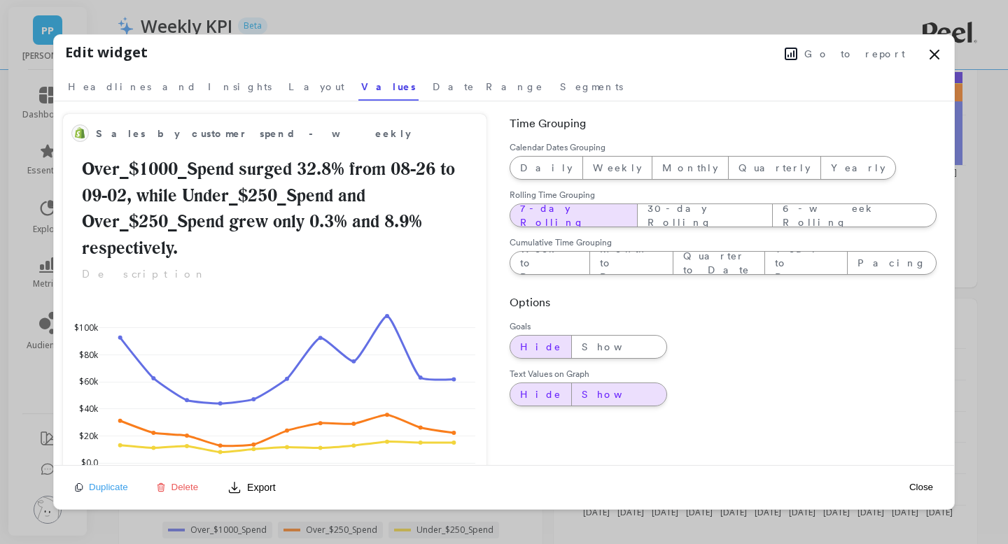
click at [582, 396] on span "Show" at bounding box center [619, 395] width 75 height 14
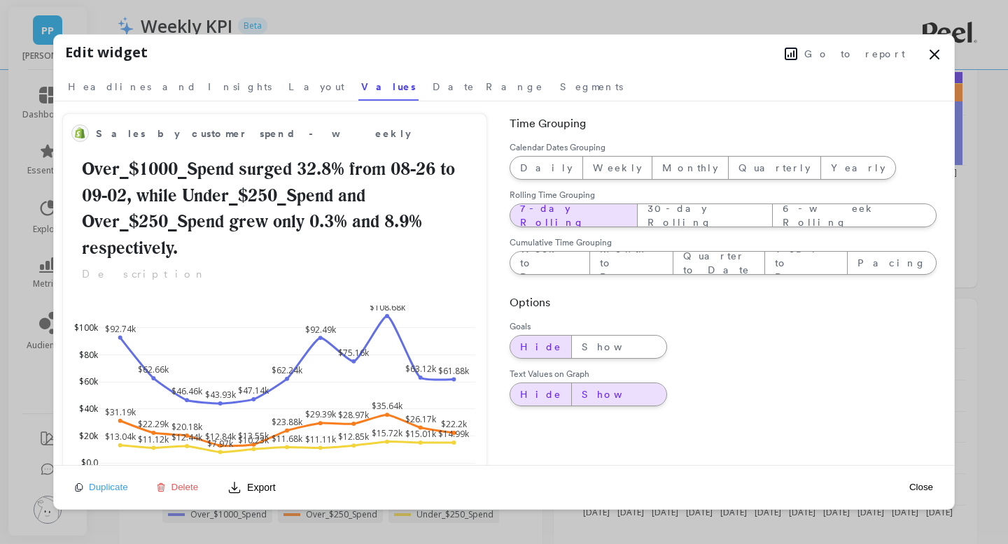
click at [535, 397] on span "Hide" at bounding box center [540, 395] width 41 height 14
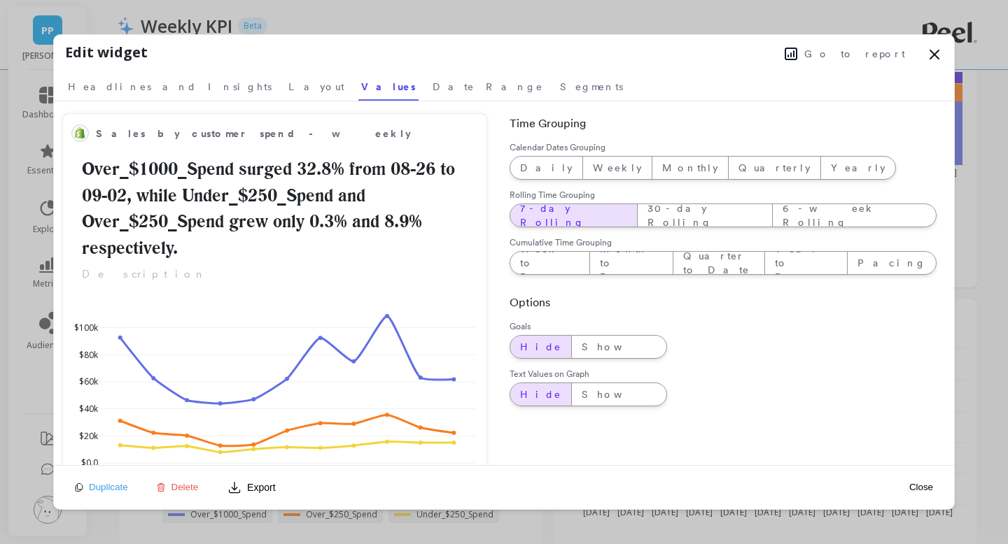
click at [938, 52] on icon at bounding box center [934, 54] width 17 height 17
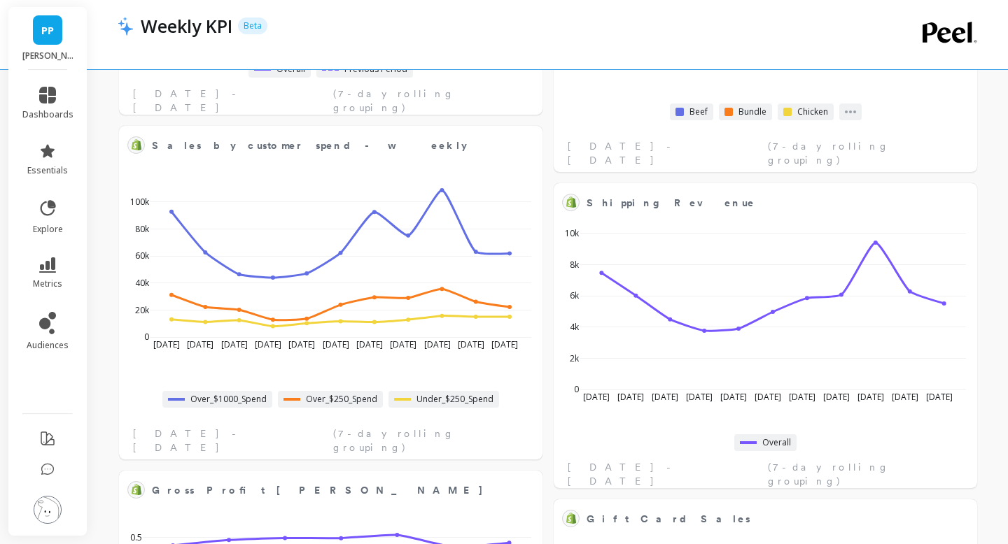
scroll to position [1348, 0]
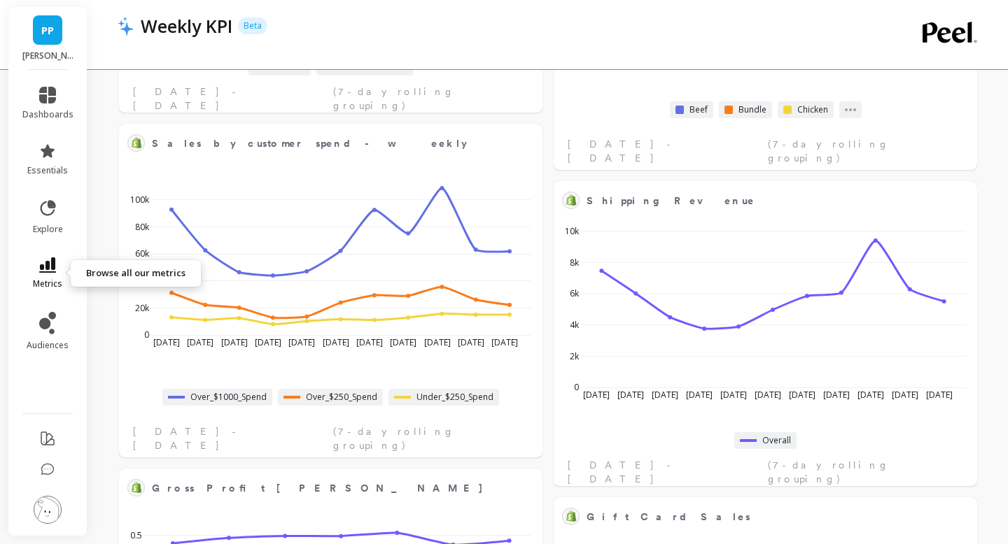
click at [52, 262] on icon at bounding box center [47, 265] width 17 height 15
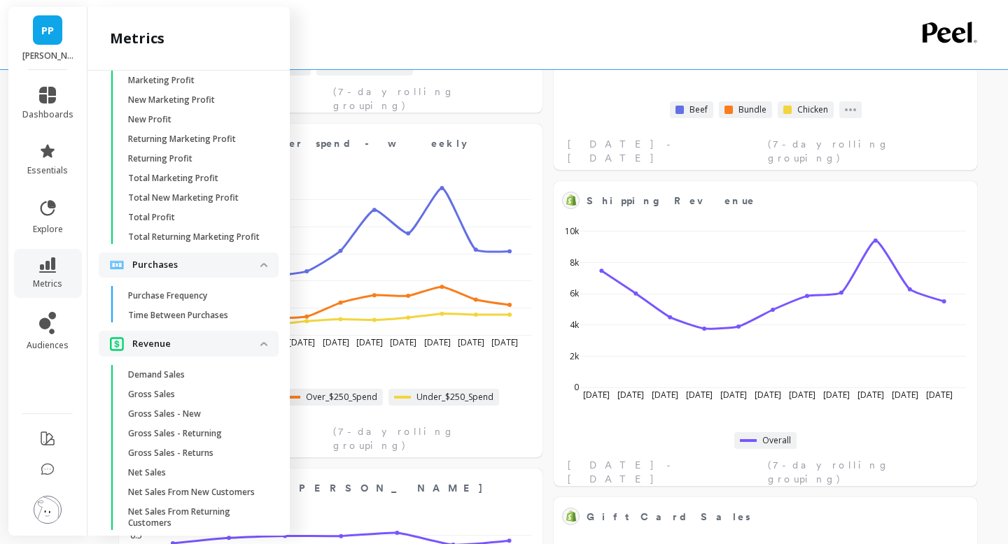
scroll to position [1793, 0]
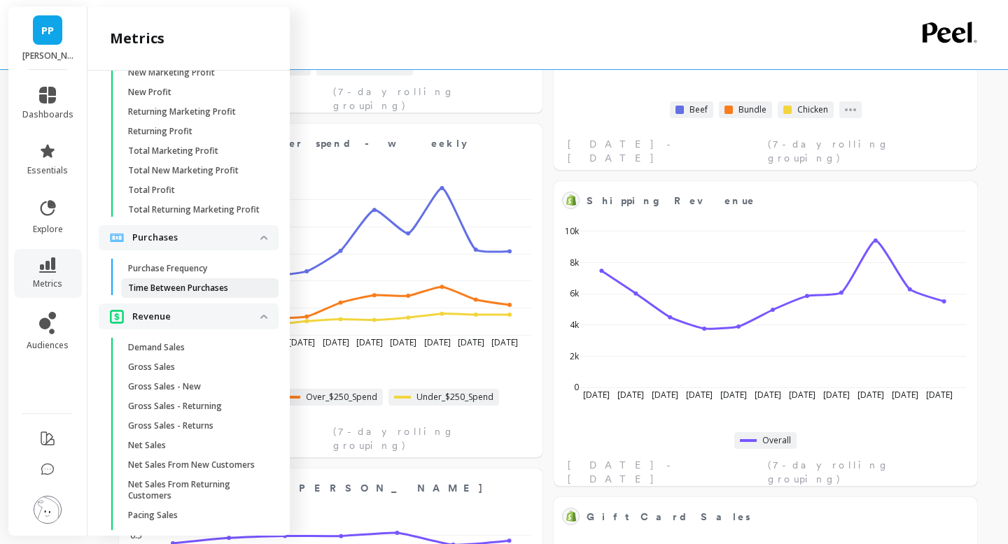
click at [169, 289] on p "Time Between Purchases" at bounding box center [178, 288] width 100 height 11
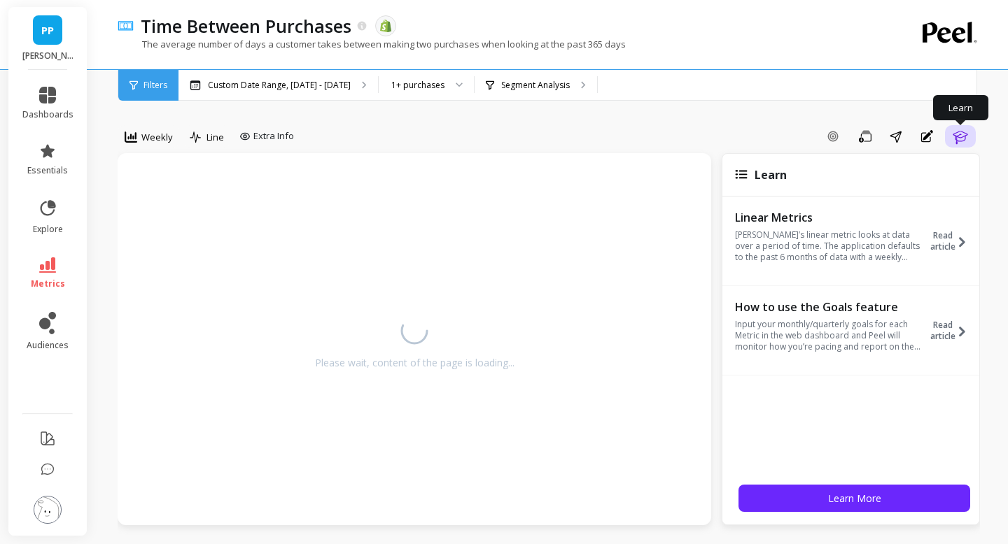
click at [958, 138] on icon "button" at bounding box center [960, 136] width 17 height 17
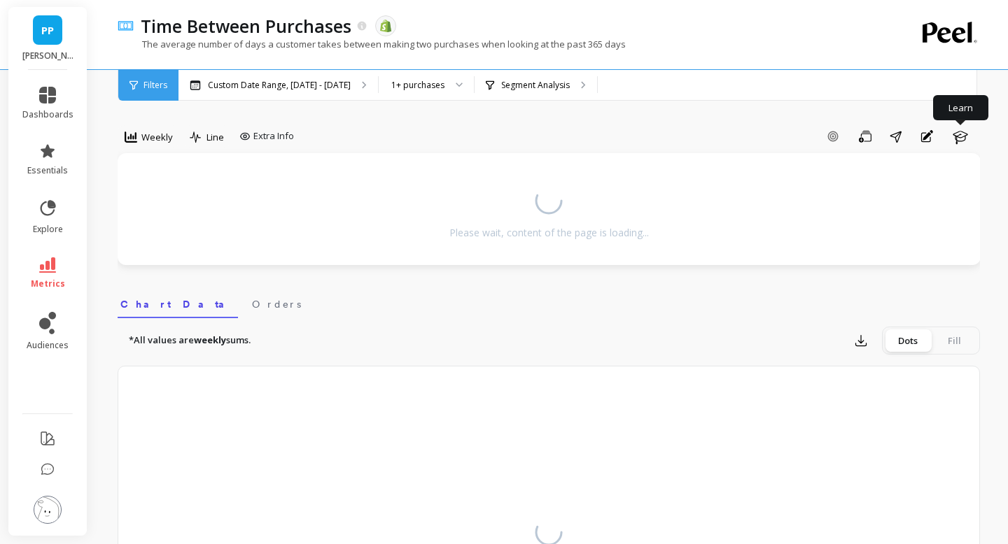
click at [51, 27] on span "PP" at bounding box center [47, 30] width 13 height 16
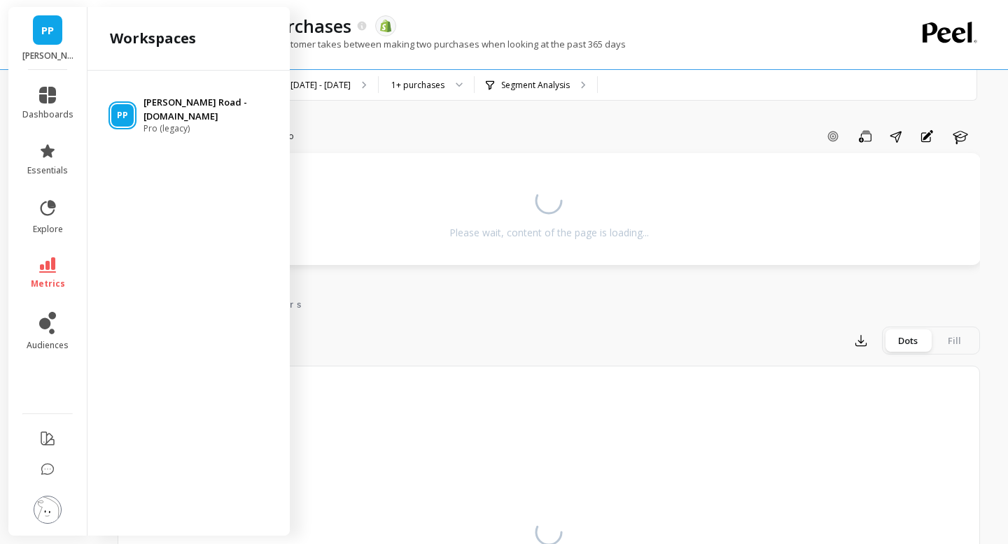
click at [180, 116] on p "[PERSON_NAME] Road - [DOMAIN_NAME]" at bounding box center [209, 109] width 133 height 27
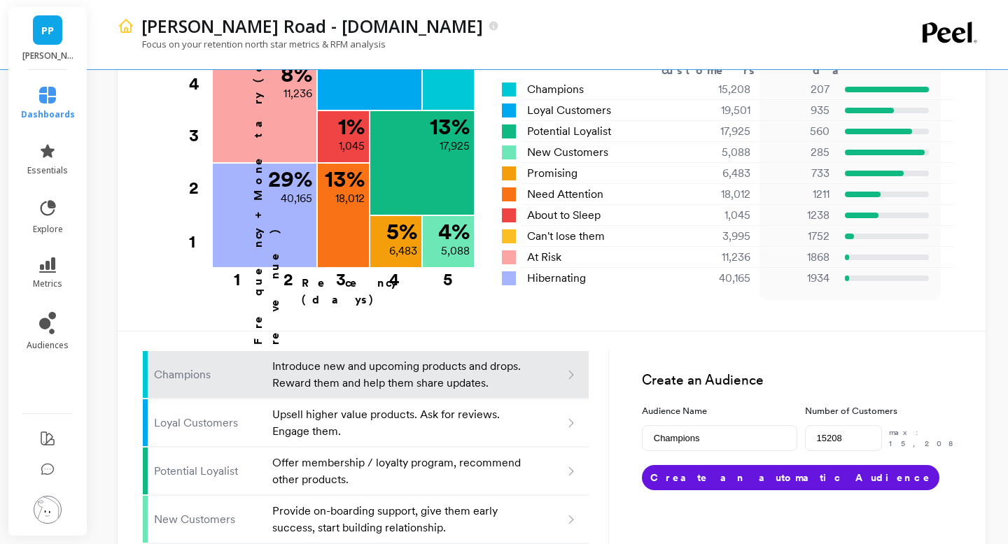
scroll to position [440, 0]
